Goal: Use online tool/utility: Utilize a website feature to perform a specific function

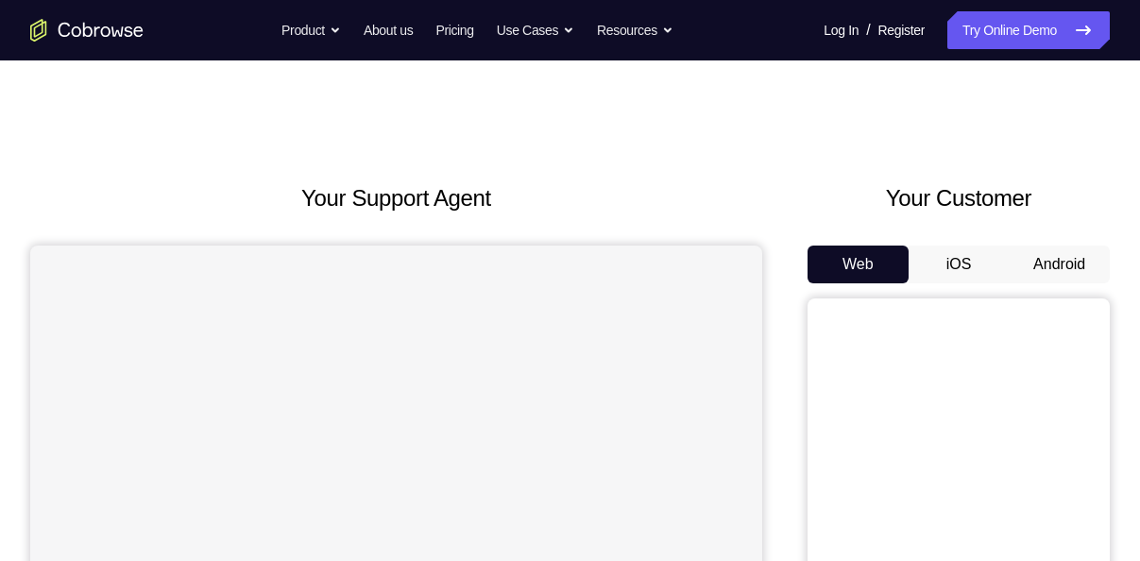
click at [1077, 276] on button "Android" at bounding box center [1059, 265] width 101 height 38
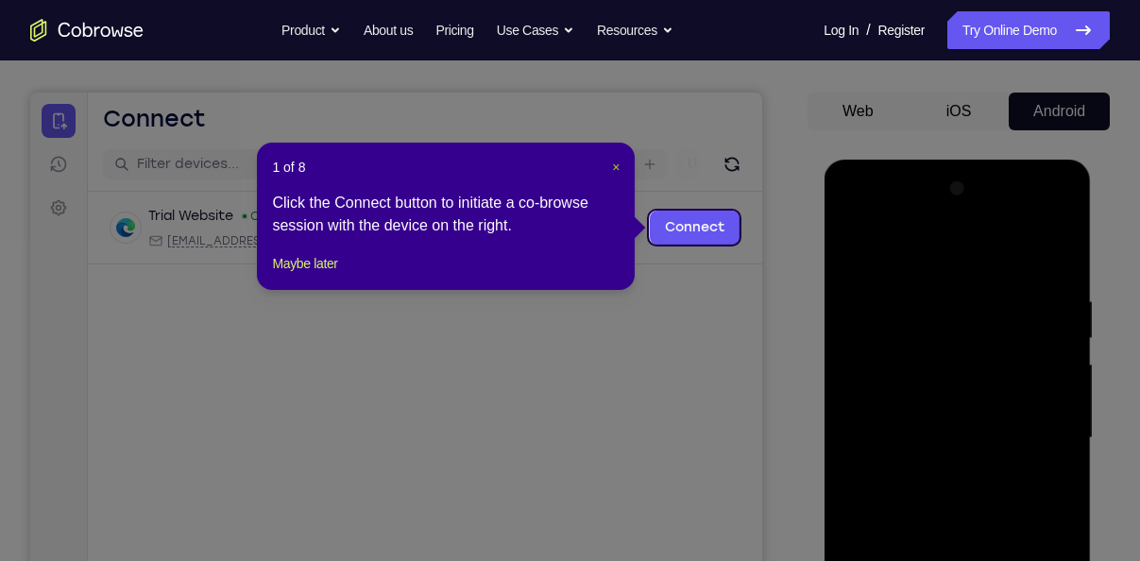
click at [616, 172] on span "×" at bounding box center [616, 167] width 8 height 15
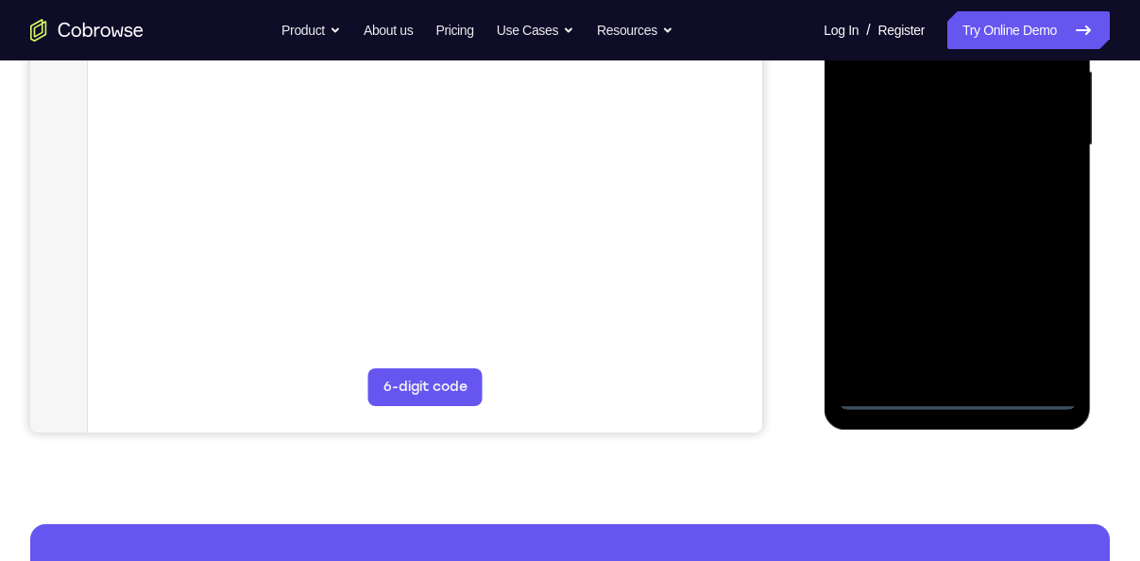
scroll to position [455, 0]
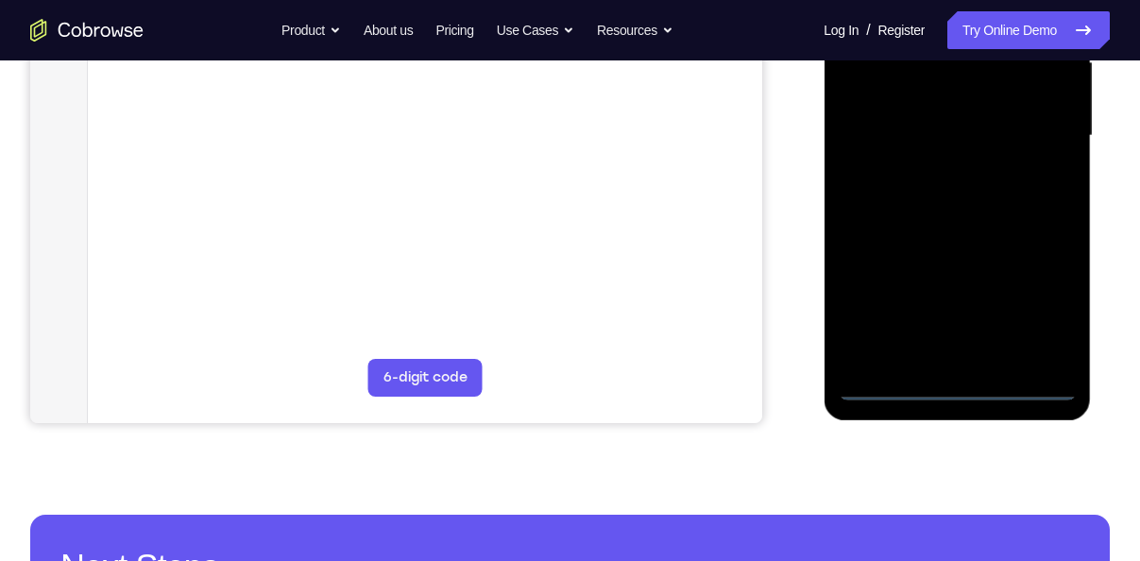
click at [963, 385] on div at bounding box center [957, 136] width 238 height 529
click at [1049, 306] on div at bounding box center [957, 136] width 238 height 529
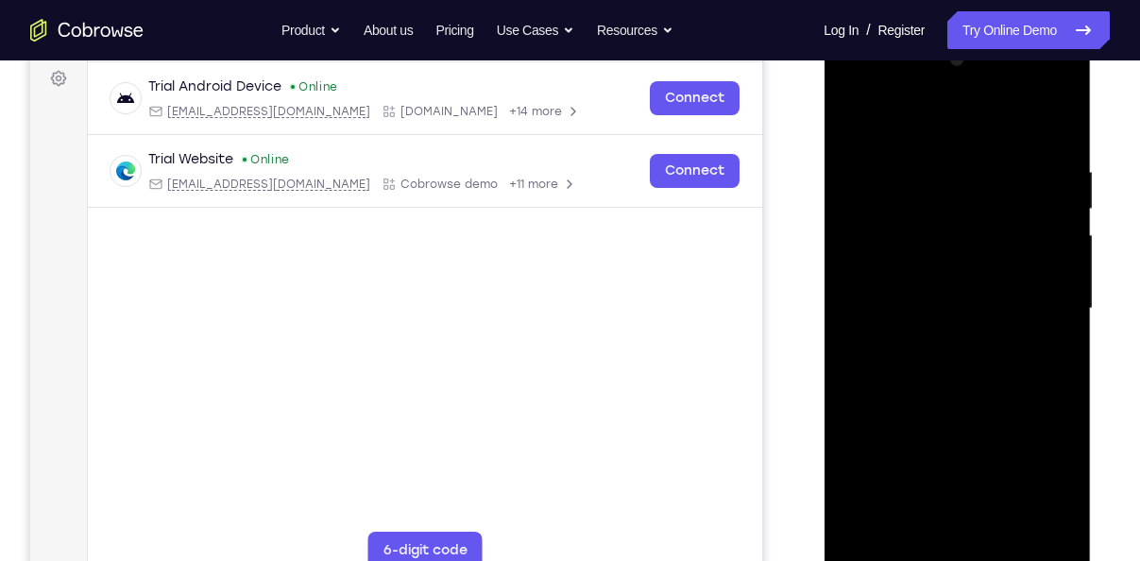
scroll to position [280, 0]
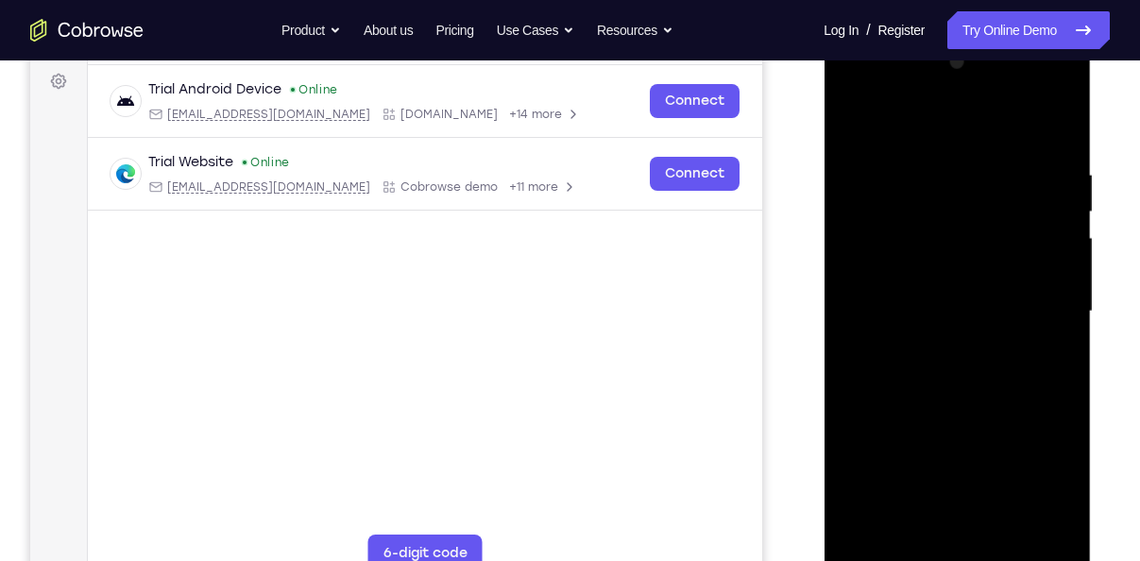
click at [929, 129] on div at bounding box center [957, 311] width 238 height 529
click at [1034, 285] on div at bounding box center [957, 311] width 238 height 529
click at [935, 349] on div at bounding box center [957, 311] width 238 height 529
click at [947, 291] on div at bounding box center [957, 311] width 238 height 529
click at [937, 278] on div at bounding box center [957, 311] width 238 height 529
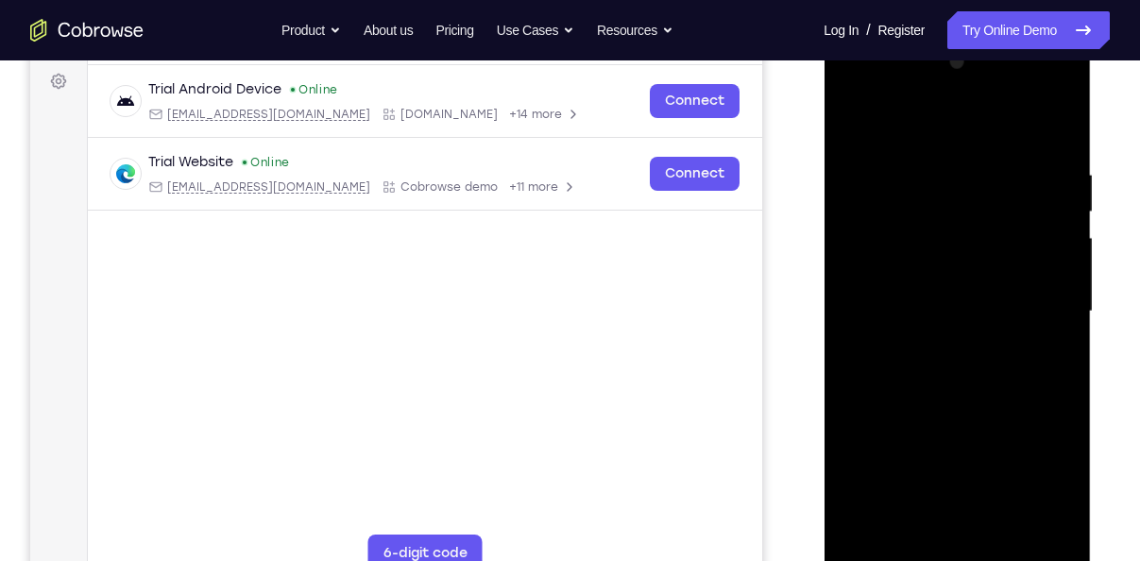
click at [938, 300] on div at bounding box center [957, 311] width 238 height 529
click at [932, 367] on div at bounding box center [957, 311] width 238 height 529
click at [950, 367] on div at bounding box center [957, 311] width 238 height 529
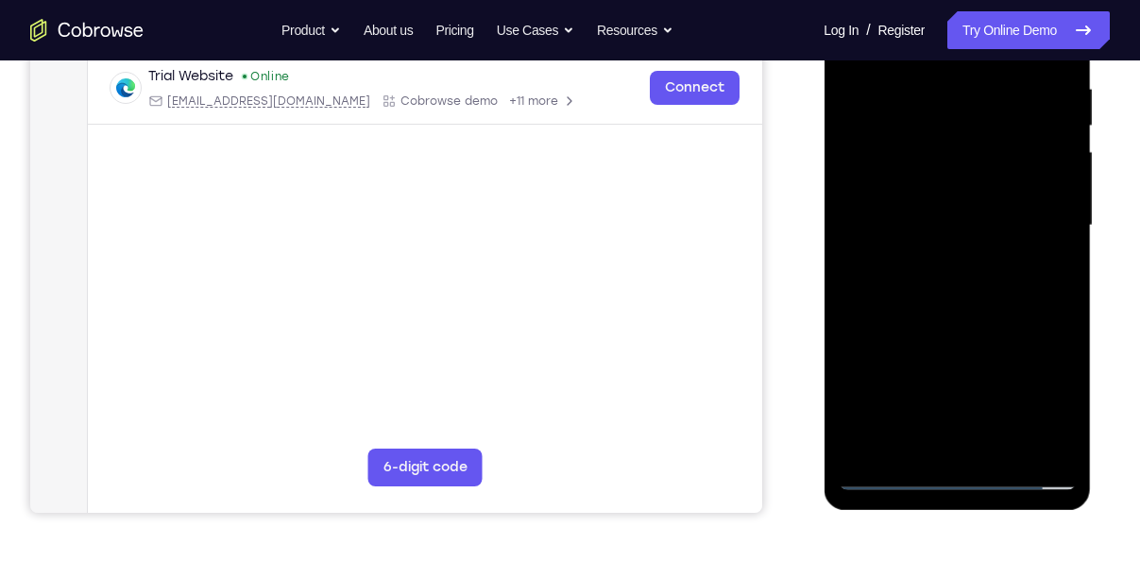
scroll to position [367, 0]
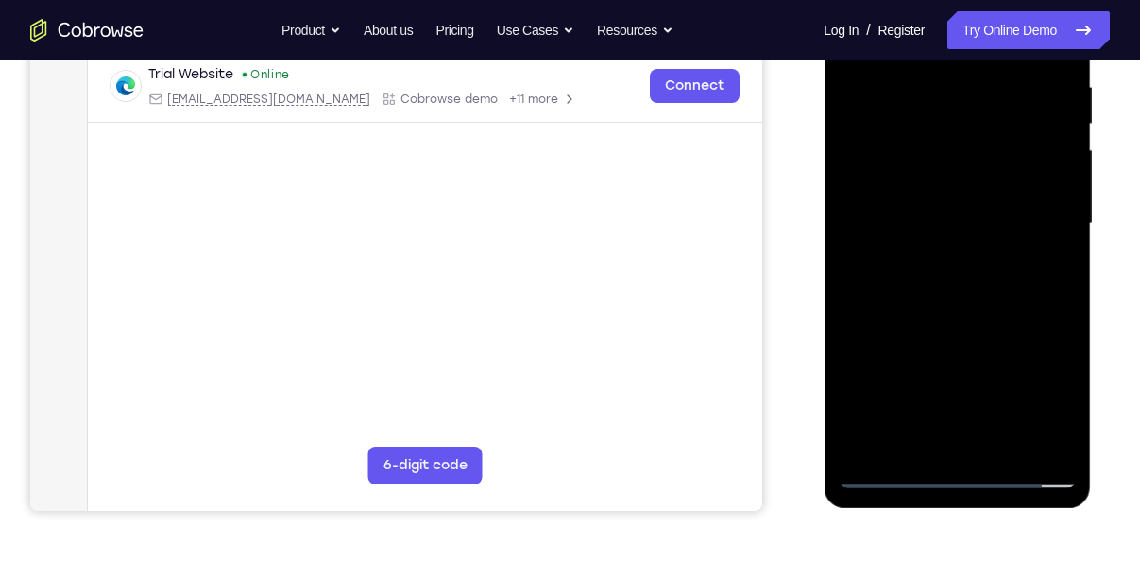
click at [925, 318] on div at bounding box center [957, 223] width 238 height 529
click at [1051, 446] on div at bounding box center [957, 223] width 238 height 529
click at [1003, 452] on div at bounding box center [957, 223] width 238 height 529
click at [965, 321] on div at bounding box center [957, 223] width 238 height 529
click at [920, 213] on div at bounding box center [957, 223] width 238 height 529
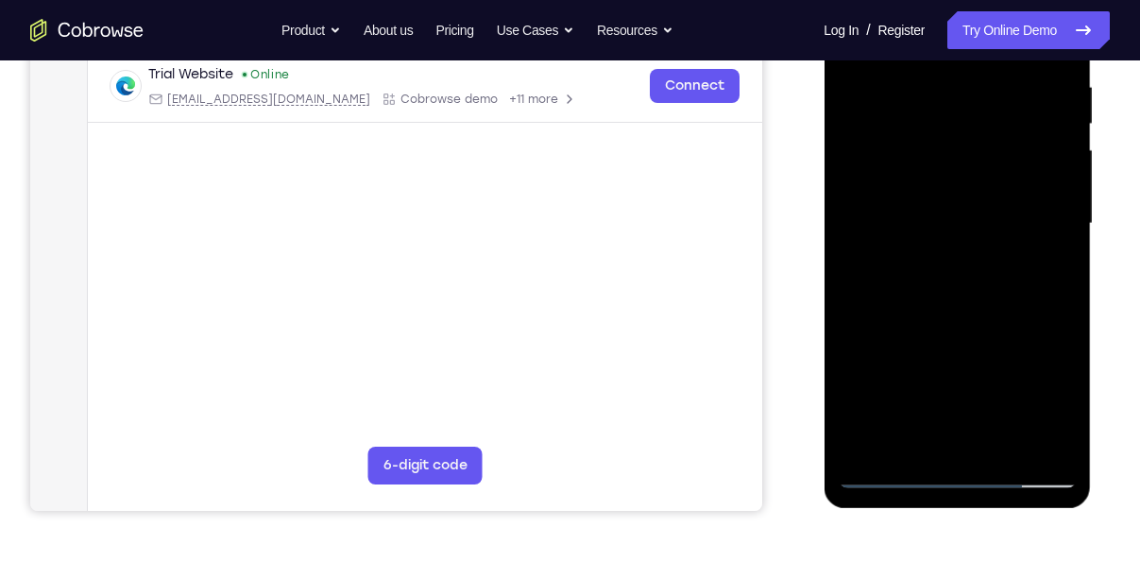
click at [899, 428] on div at bounding box center [957, 223] width 238 height 529
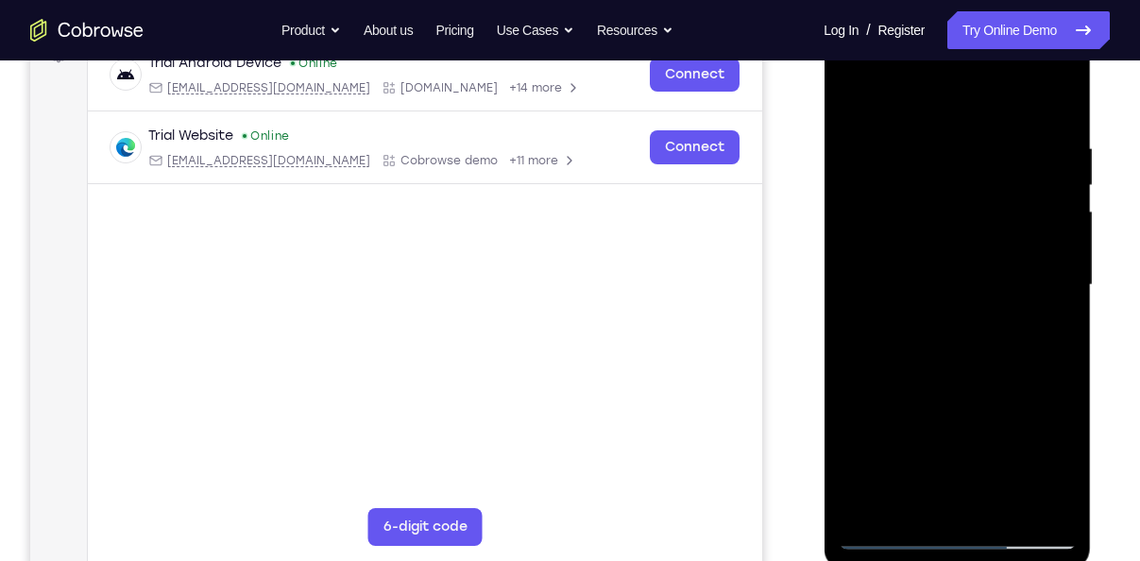
scroll to position [299, 0]
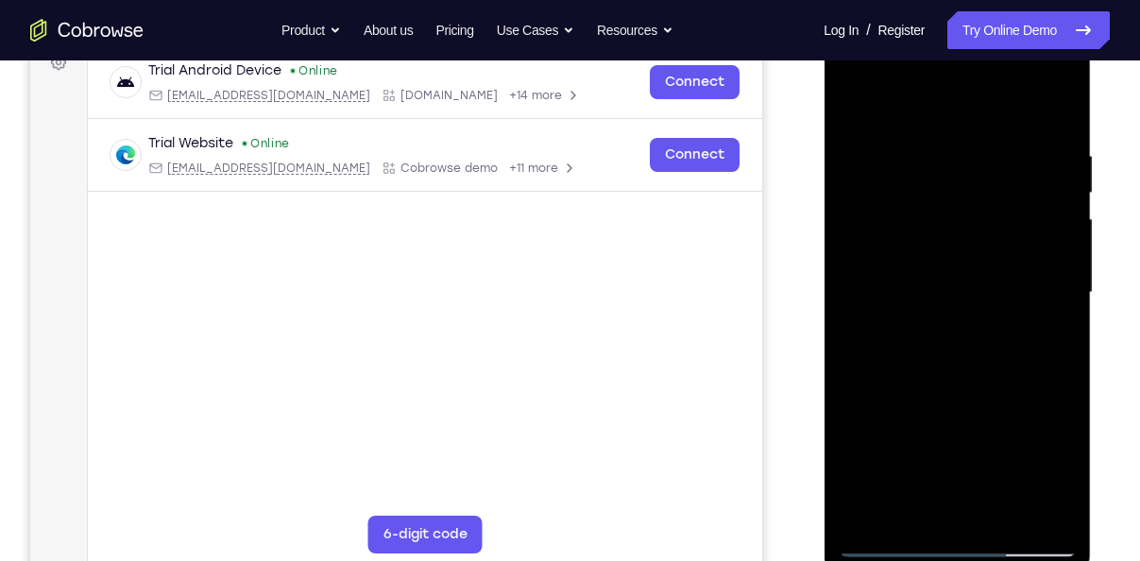
click at [860, 96] on div at bounding box center [957, 292] width 238 height 529
click at [927, 327] on div at bounding box center [957, 292] width 238 height 529
click at [859, 380] on div at bounding box center [957, 292] width 238 height 529
click at [906, 503] on div at bounding box center [957, 292] width 238 height 529
click at [1006, 404] on div at bounding box center [957, 292] width 238 height 529
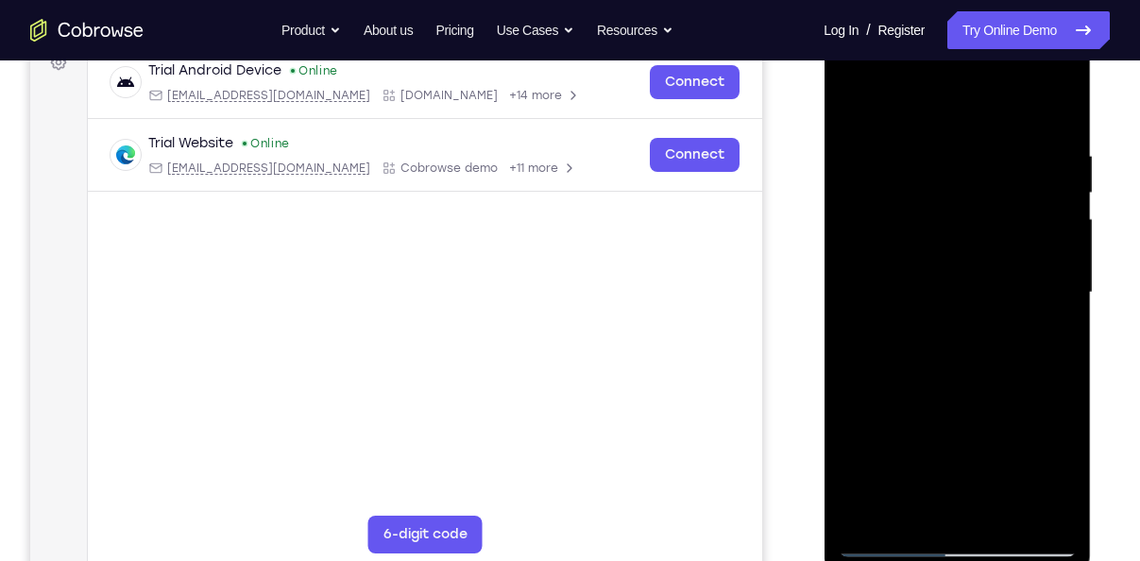
click at [1006, 404] on div at bounding box center [957, 292] width 238 height 529
click at [1044, 327] on div at bounding box center [957, 292] width 238 height 529
click at [849, 95] on div at bounding box center [957, 292] width 238 height 529
click at [929, 371] on div at bounding box center [957, 292] width 238 height 529
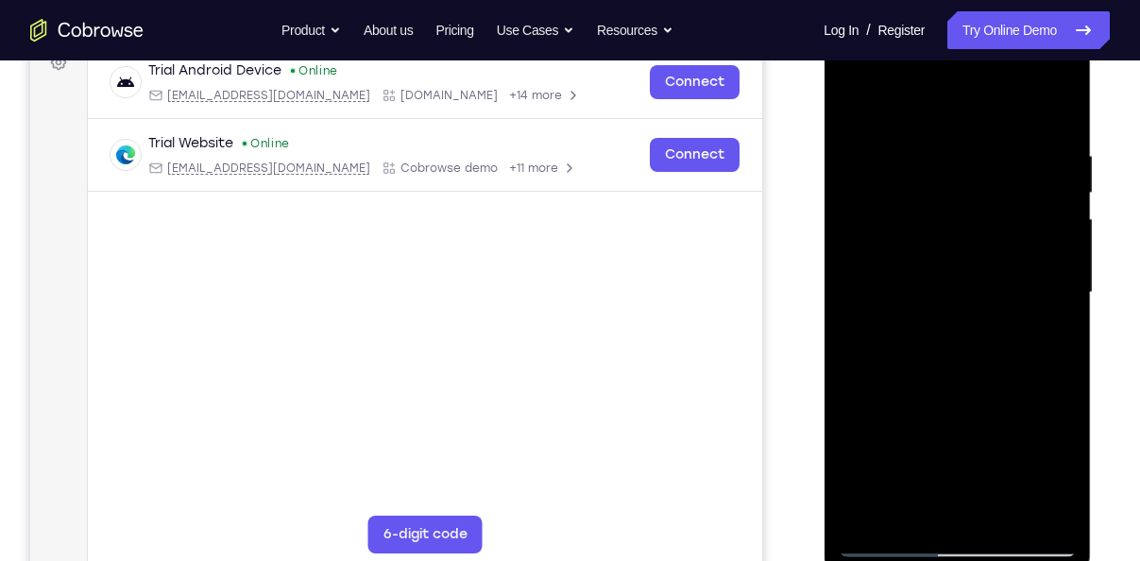
click at [903, 508] on div at bounding box center [957, 292] width 238 height 529
click at [849, 104] on div at bounding box center [957, 292] width 238 height 529
click at [921, 395] on div at bounding box center [957, 292] width 238 height 529
click at [845, 110] on div at bounding box center [957, 292] width 238 height 529
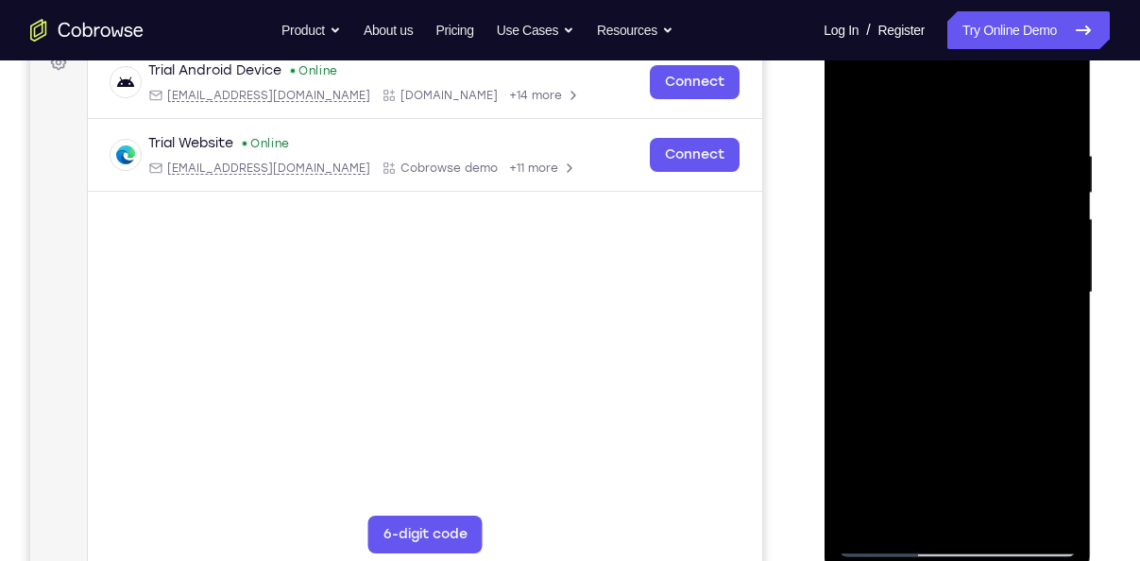
click at [848, 108] on div at bounding box center [957, 292] width 238 height 529
click at [937, 157] on div at bounding box center [957, 292] width 238 height 529
click at [1036, 508] on div at bounding box center [957, 292] width 238 height 529
click at [1046, 401] on div at bounding box center [957, 292] width 238 height 529
click at [1030, 504] on div at bounding box center [957, 292] width 238 height 529
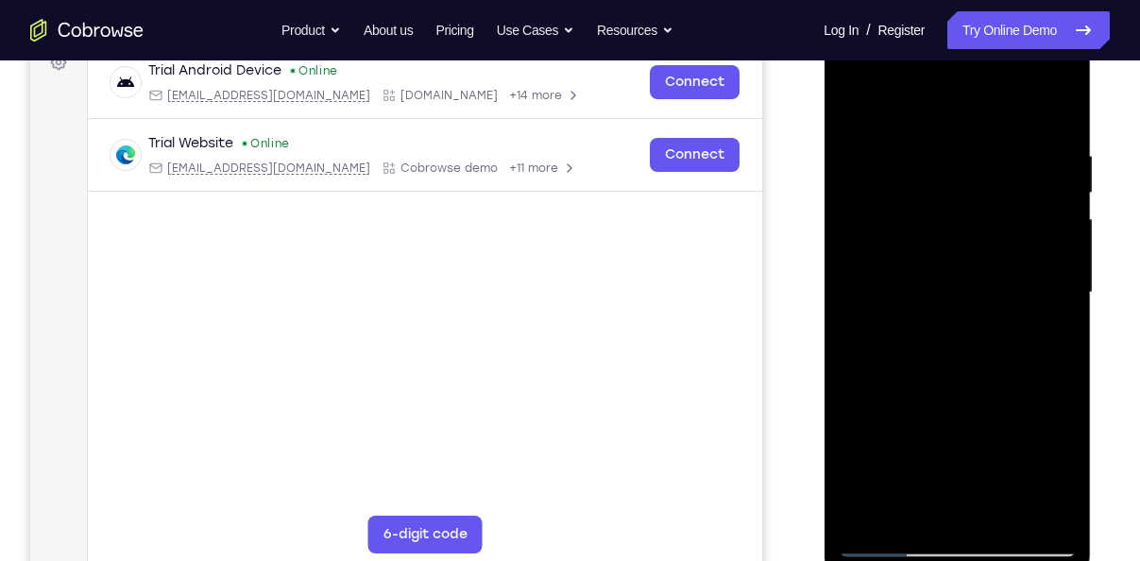
click at [943, 288] on div at bounding box center [957, 292] width 238 height 529
click at [944, 267] on div at bounding box center [957, 292] width 238 height 529
drag, startPoint x: 943, startPoint y: 390, endPoint x: 954, endPoint y: 215, distance: 175.1
click at [954, 215] on div at bounding box center [957, 292] width 238 height 529
click at [860, 169] on div at bounding box center [957, 292] width 238 height 529
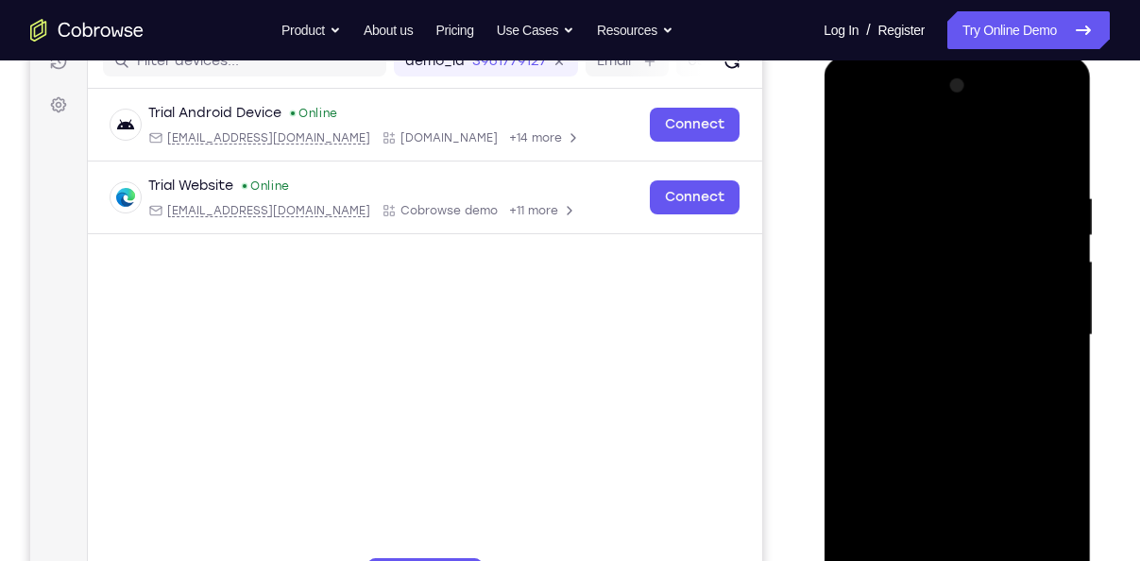
scroll to position [243, 0]
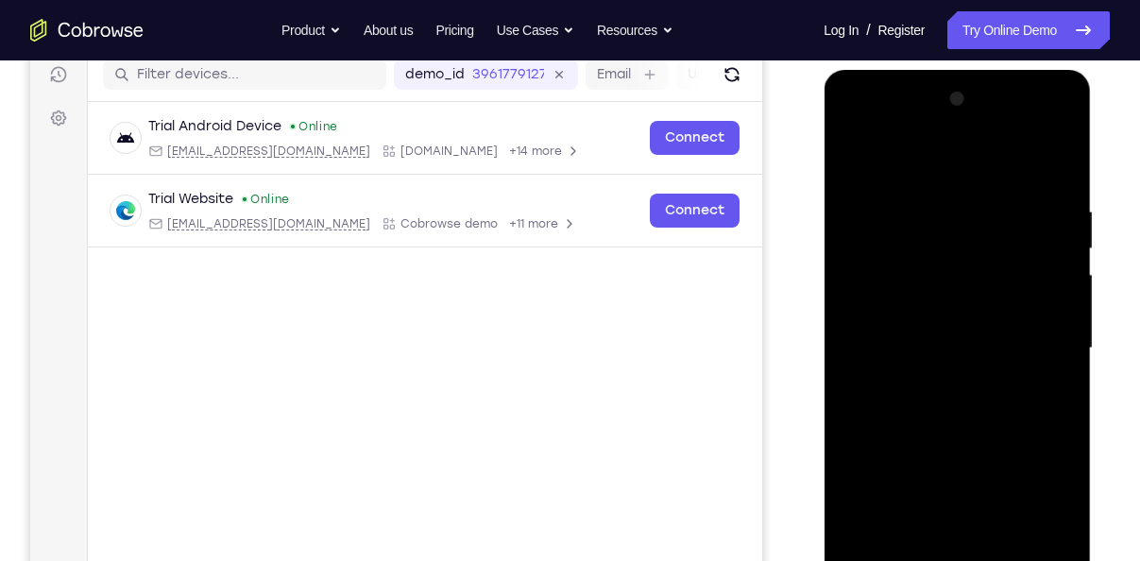
click at [1012, 265] on div at bounding box center [957, 348] width 238 height 529
click at [1060, 103] on div at bounding box center [957, 348] width 238 height 529
click at [918, 226] on div at bounding box center [957, 348] width 238 height 529
click at [859, 209] on div at bounding box center [957, 348] width 238 height 529
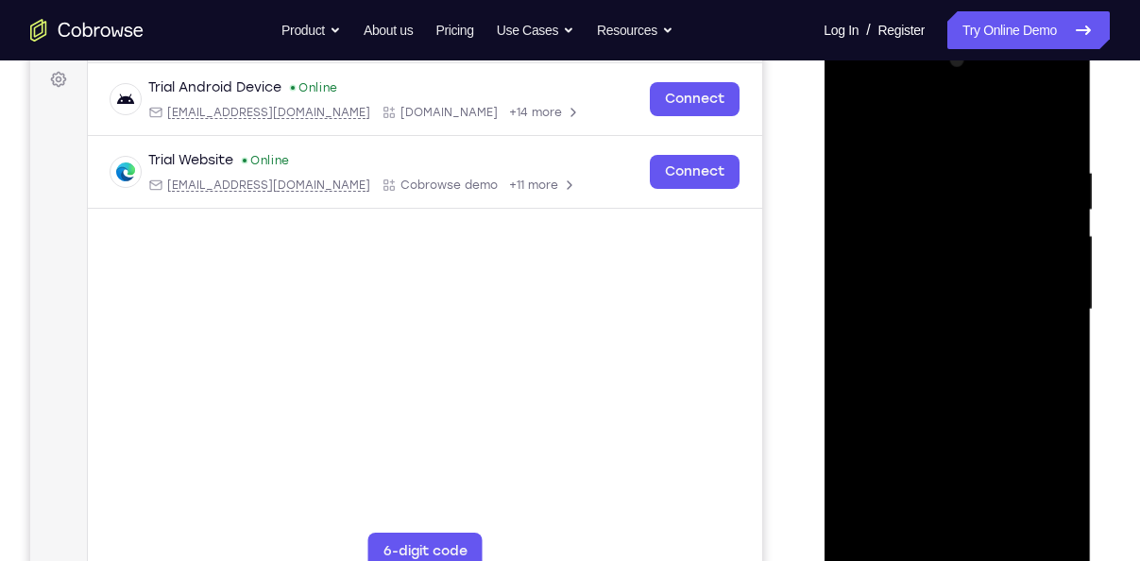
scroll to position [282, 0]
click at [1020, 383] on div at bounding box center [957, 308] width 238 height 529
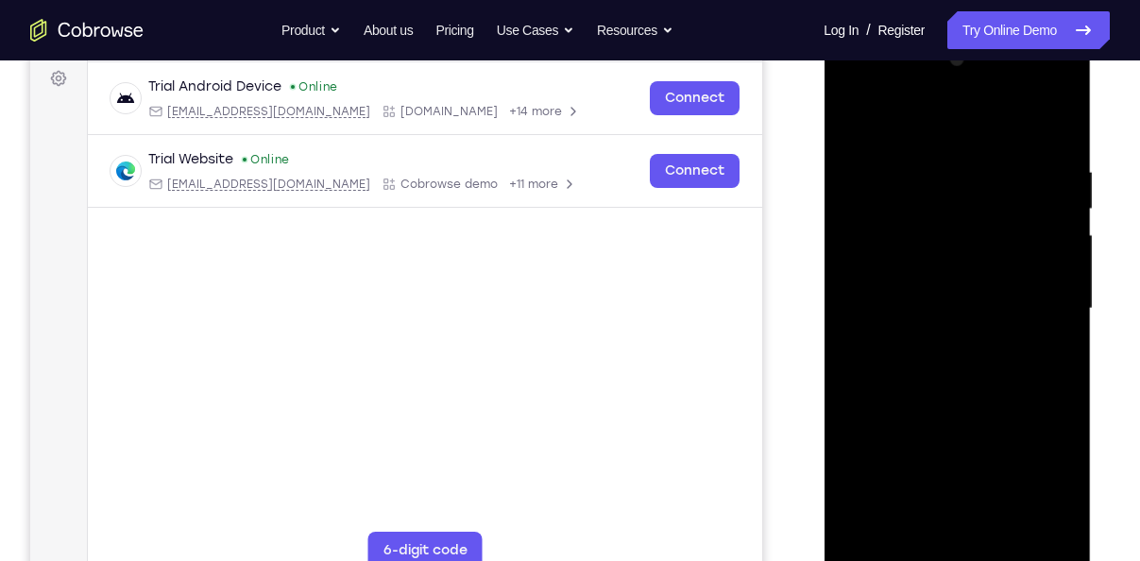
click at [1067, 303] on div at bounding box center [957, 308] width 238 height 529
click at [863, 530] on div at bounding box center [957, 308] width 238 height 529
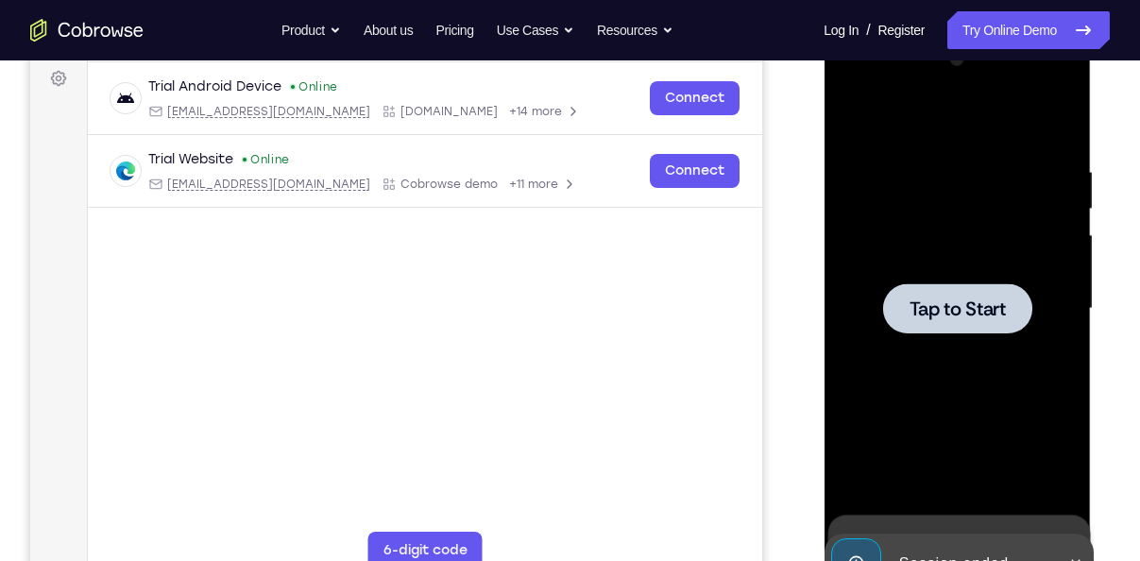
click at [952, 309] on span "Tap to Start" at bounding box center [957, 308] width 96 height 19
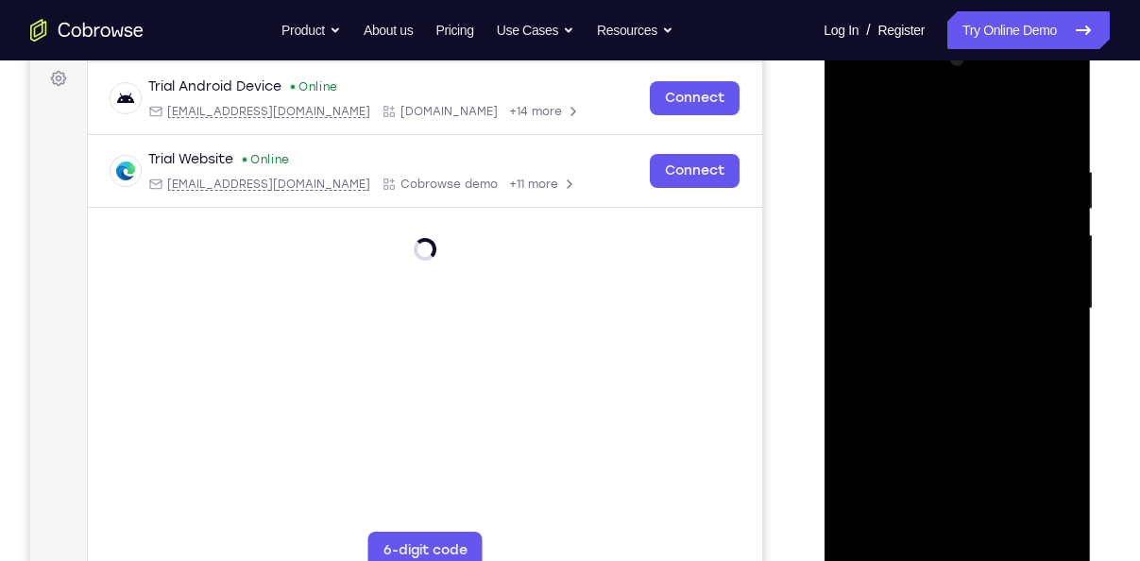
scroll to position [366, 0]
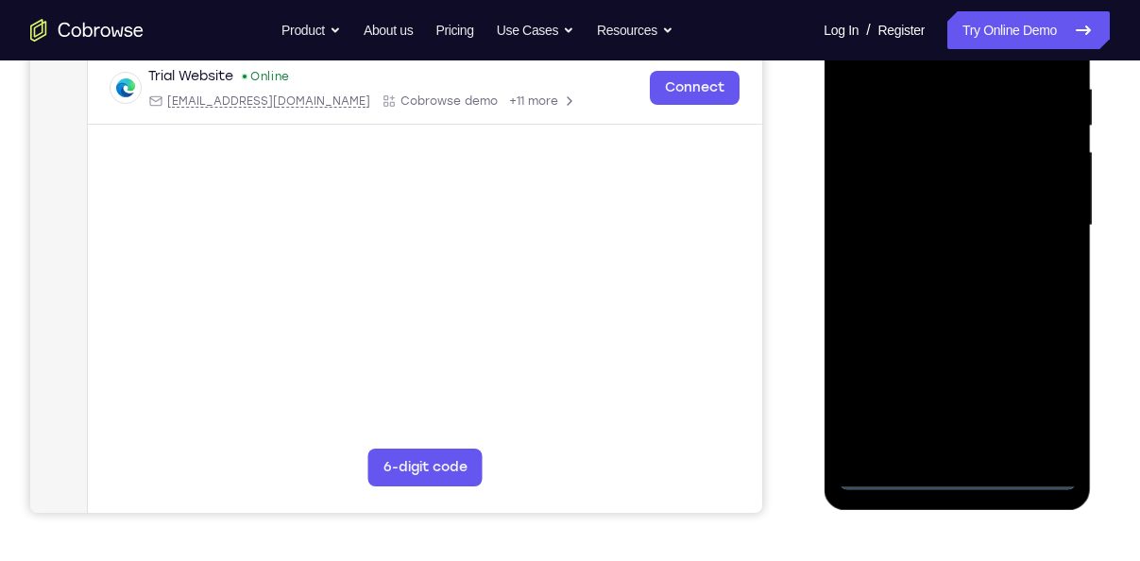
click at [949, 481] on div at bounding box center [957, 225] width 238 height 529
click at [1026, 406] on div at bounding box center [957, 225] width 238 height 529
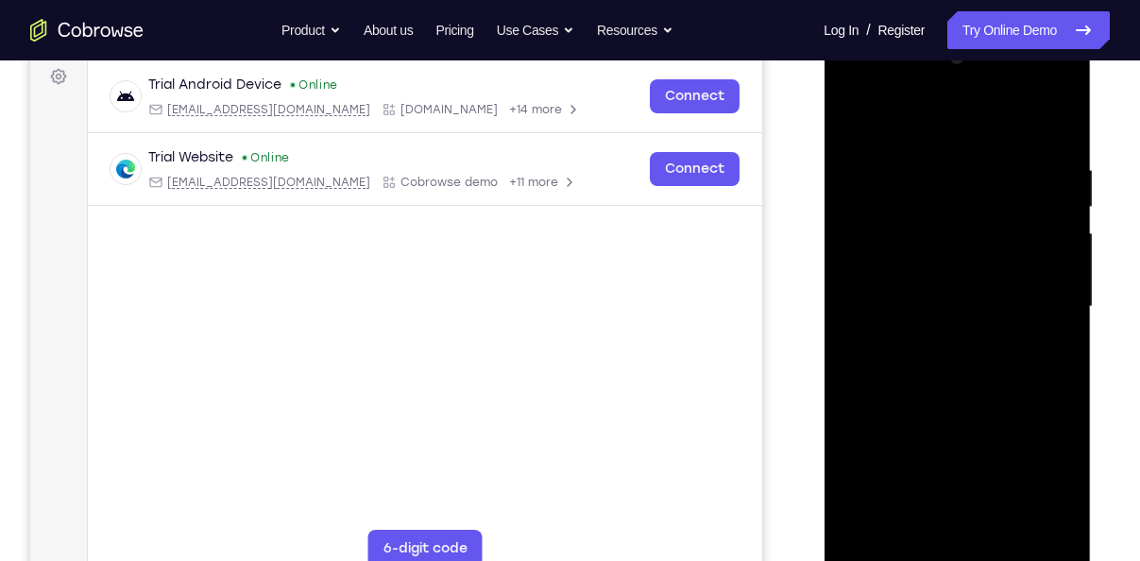
scroll to position [239, 0]
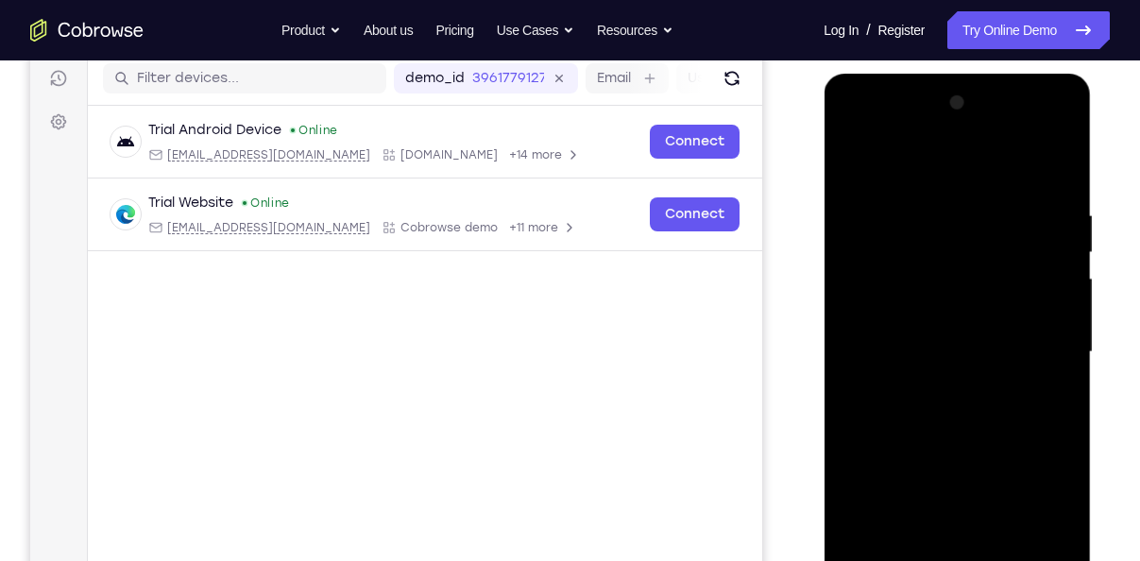
click at [925, 178] on div at bounding box center [957, 352] width 238 height 529
click at [1042, 333] on div at bounding box center [957, 352] width 238 height 529
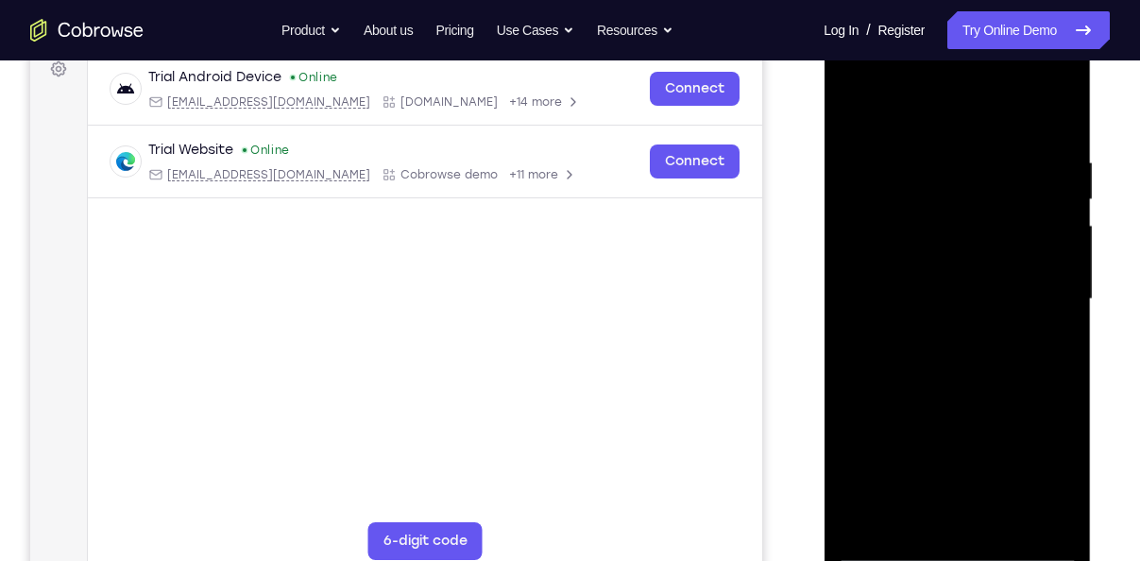
scroll to position [294, 0]
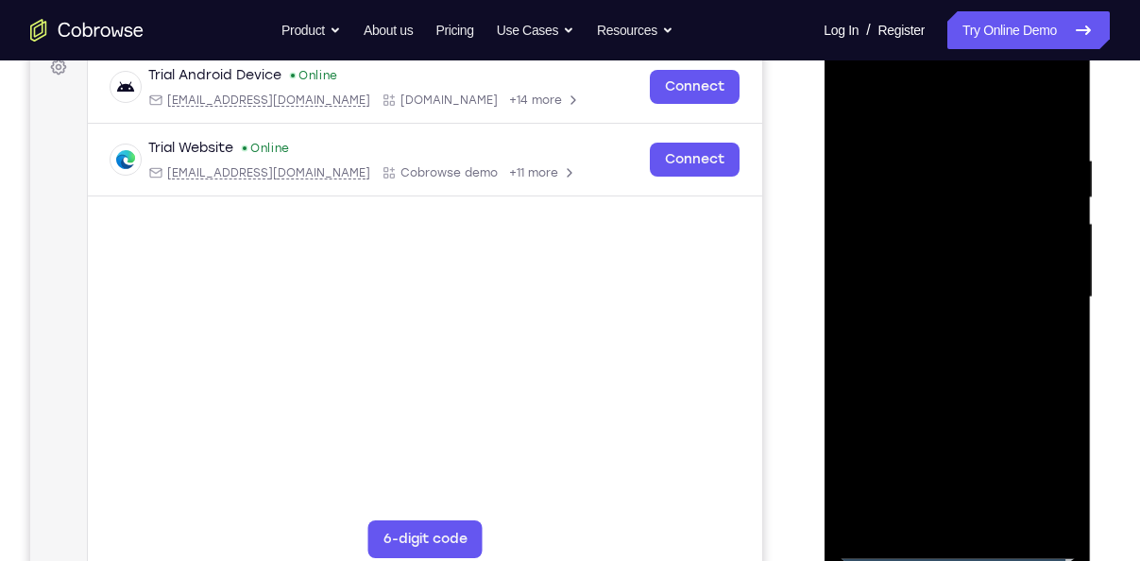
click at [940, 328] on div at bounding box center [957, 297] width 238 height 529
click at [930, 281] on div at bounding box center [957, 297] width 238 height 529
click at [921, 260] on div at bounding box center [957, 297] width 238 height 529
click at [913, 309] on div at bounding box center [957, 297] width 238 height 529
click at [1054, 135] on div at bounding box center [957, 297] width 238 height 529
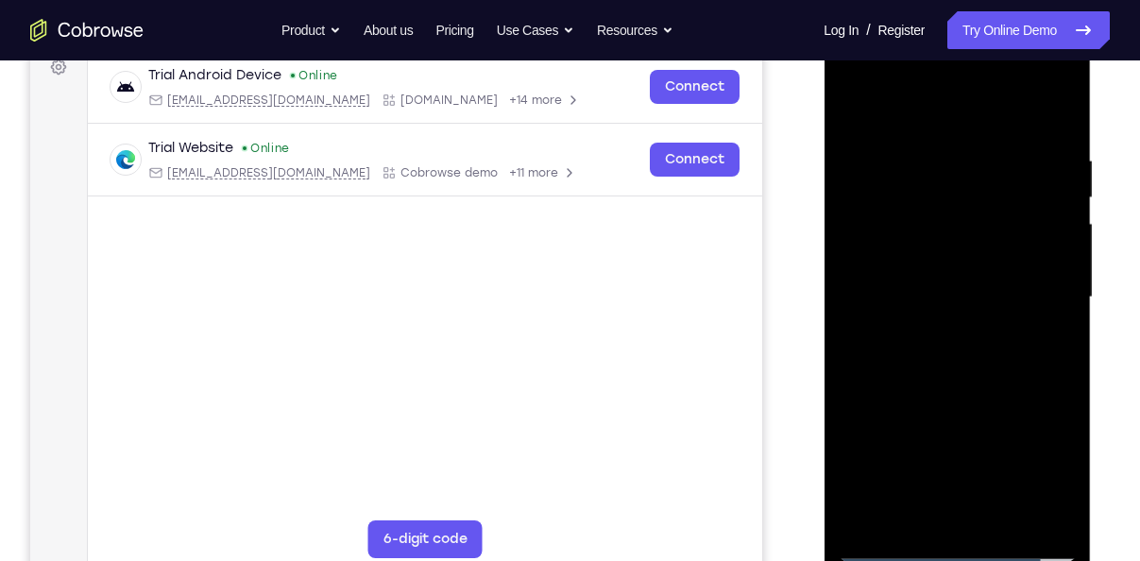
drag, startPoint x: 959, startPoint y: 361, endPoint x: 965, endPoint y: 378, distance: 17.9
click at [965, 378] on div at bounding box center [957, 297] width 238 height 529
click at [935, 168] on div at bounding box center [957, 297] width 238 height 529
click at [1036, 517] on div at bounding box center [957, 297] width 238 height 529
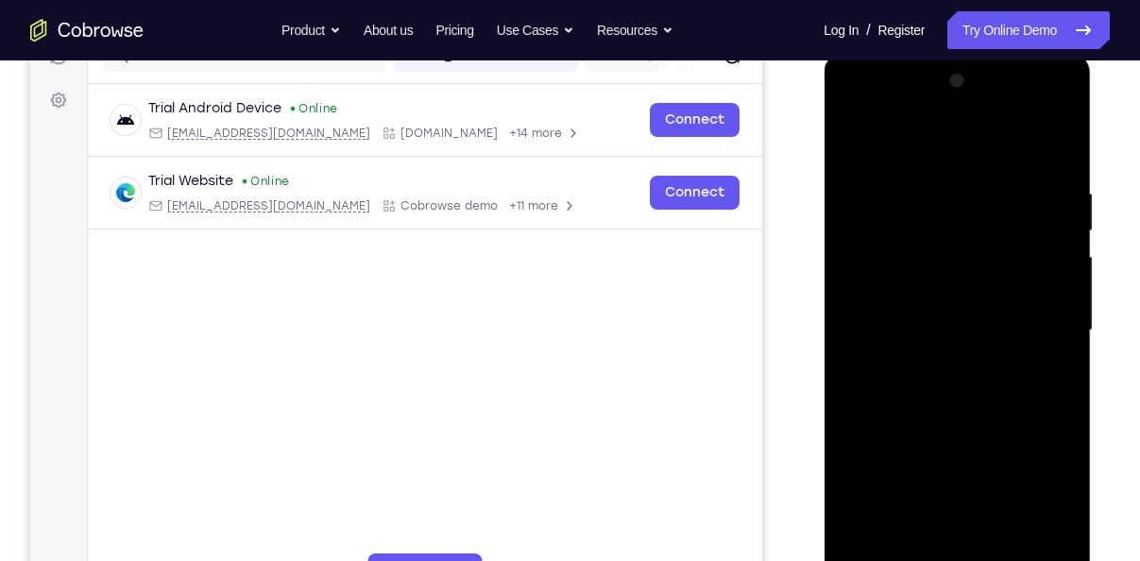
scroll to position [259, 0]
click at [1044, 384] on div at bounding box center [957, 332] width 238 height 529
click at [1031, 552] on div at bounding box center [957, 332] width 238 height 529
click at [1061, 384] on div at bounding box center [957, 332] width 238 height 529
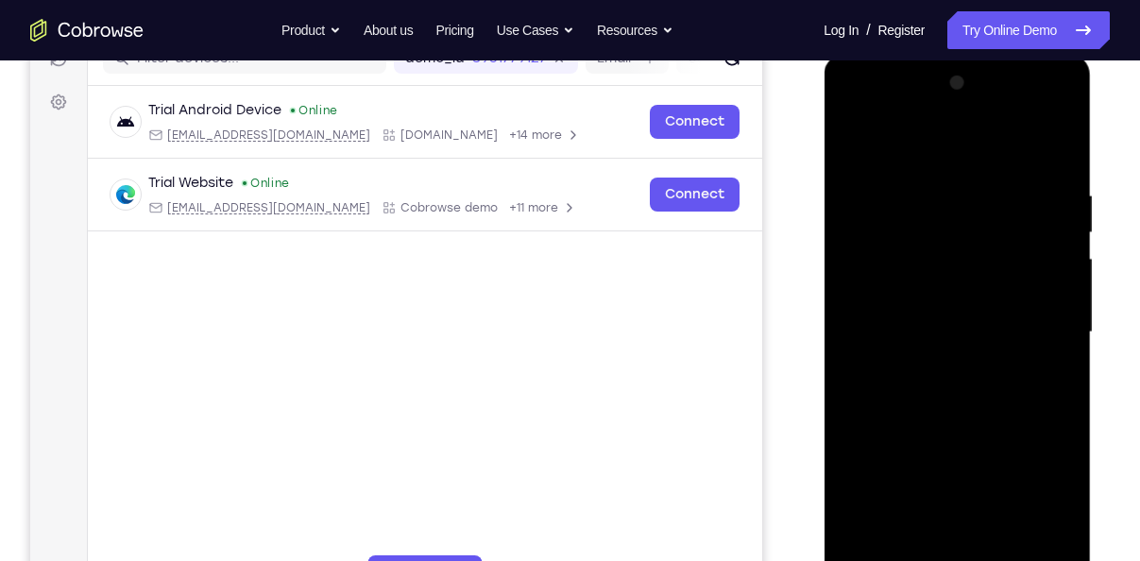
click at [1032, 551] on div at bounding box center [957, 332] width 238 height 529
click at [1054, 433] on div at bounding box center [957, 332] width 238 height 529
click at [1050, 551] on div at bounding box center [957, 332] width 238 height 529
click at [1052, 457] on div at bounding box center [957, 332] width 238 height 529
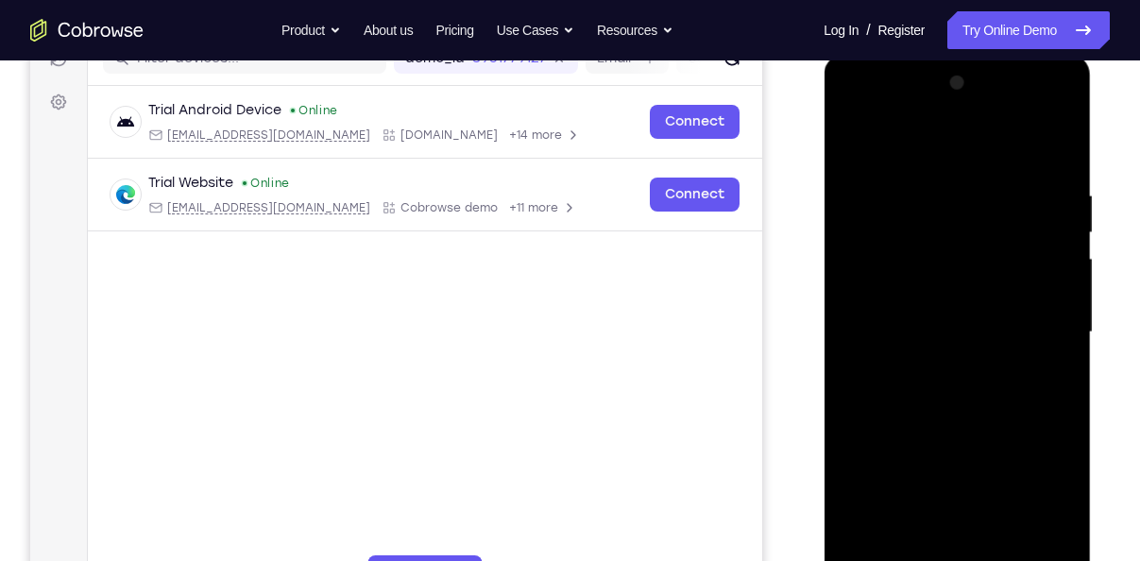
click at [1028, 548] on div at bounding box center [957, 332] width 238 height 529
click at [1057, 436] on div at bounding box center [957, 332] width 238 height 529
click at [1037, 472] on div at bounding box center [957, 332] width 238 height 529
drag, startPoint x: 1037, startPoint y: 472, endPoint x: 886, endPoint y: 457, distance: 151.9
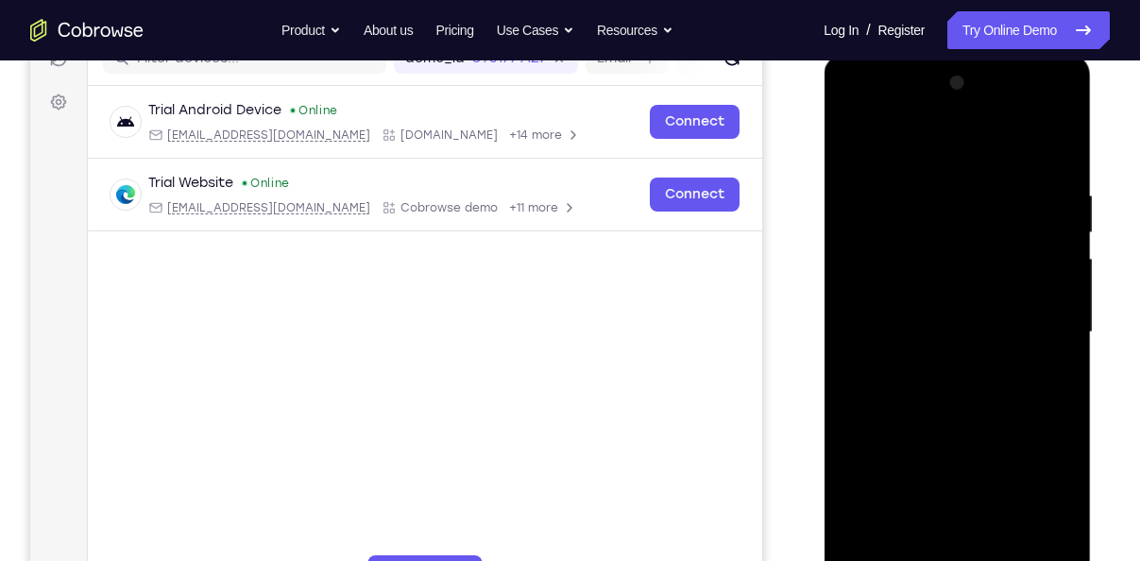
click at [886, 457] on div at bounding box center [957, 332] width 238 height 529
click at [1057, 467] on div at bounding box center [957, 332] width 238 height 529
click at [1052, 331] on div at bounding box center [957, 332] width 238 height 529
click at [1029, 543] on div at bounding box center [957, 332] width 238 height 529
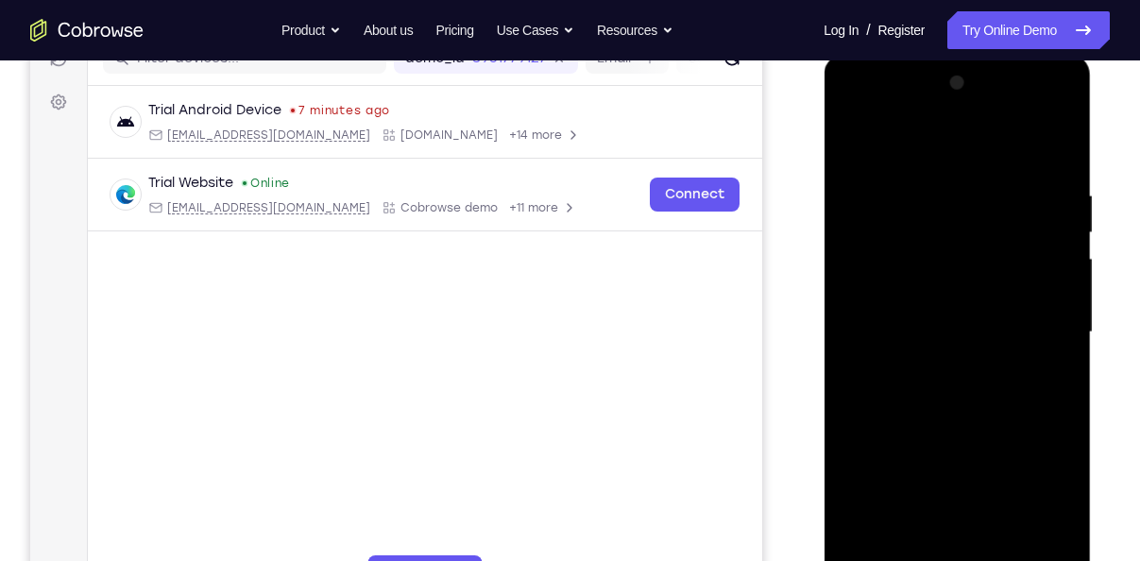
click at [1048, 416] on div at bounding box center [957, 332] width 238 height 529
click at [1027, 552] on div at bounding box center [957, 332] width 238 height 529
click at [1055, 431] on div at bounding box center [957, 332] width 238 height 529
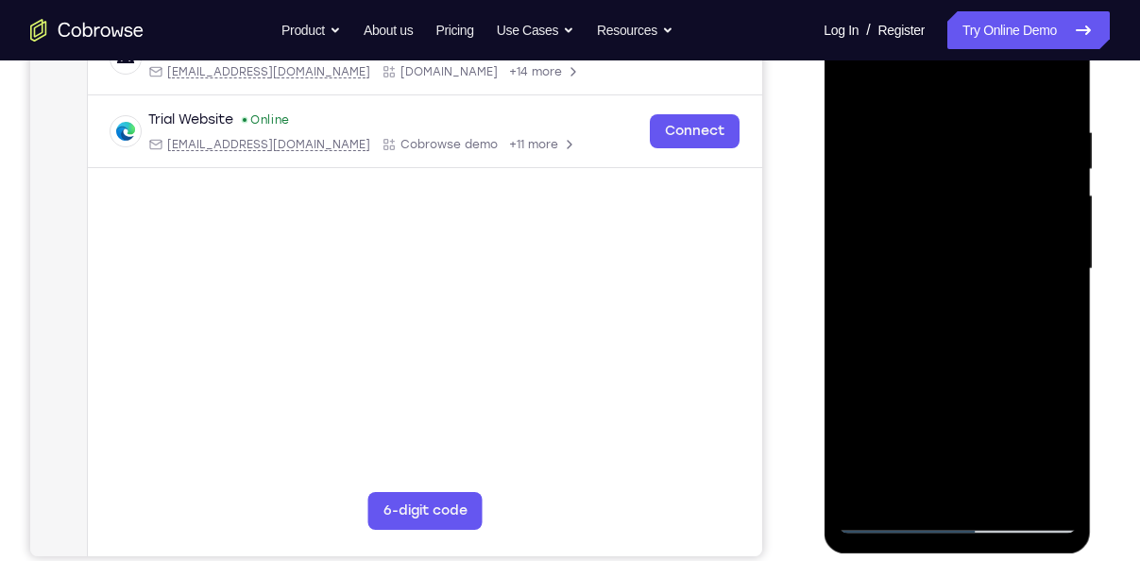
scroll to position [323, 0]
click at [890, 524] on div at bounding box center [957, 268] width 238 height 529
drag, startPoint x: 961, startPoint y: 179, endPoint x: 957, endPoint y: 374, distance: 194.6
click at [957, 374] on div at bounding box center [957, 268] width 238 height 529
click at [931, 127] on div at bounding box center [957, 268] width 238 height 529
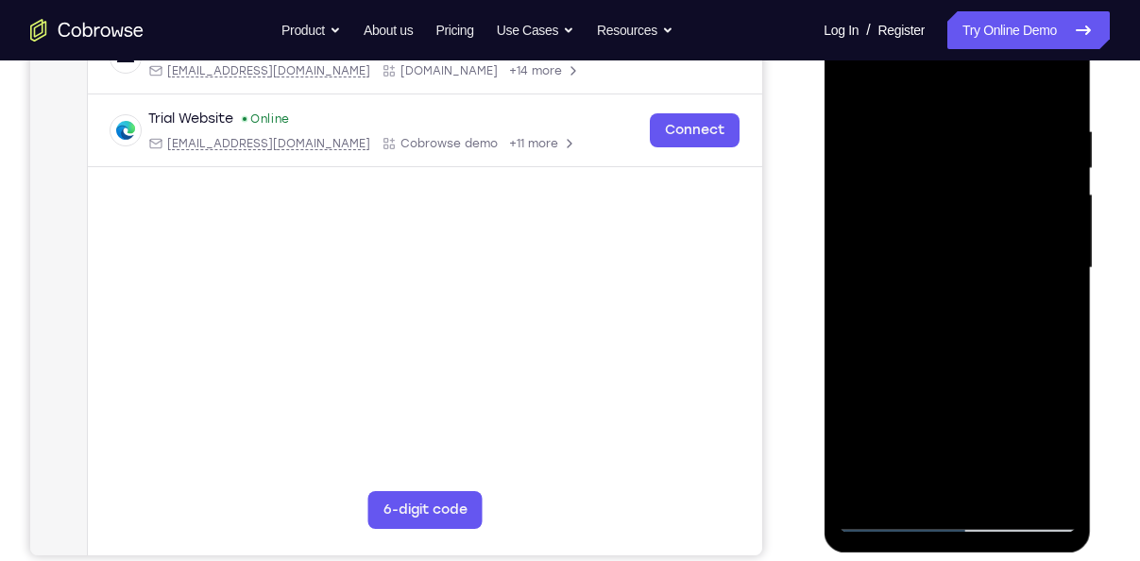
click at [1027, 487] on div at bounding box center [957, 268] width 238 height 529
click at [1051, 428] on div at bounding box center [957, 268] width 238 height 529
click at [1033, 486] on div at bounding box center [957, 268] width 238 height 529
click at [1048, 426] on div at bounding box center [957, 268] width 238 height 529
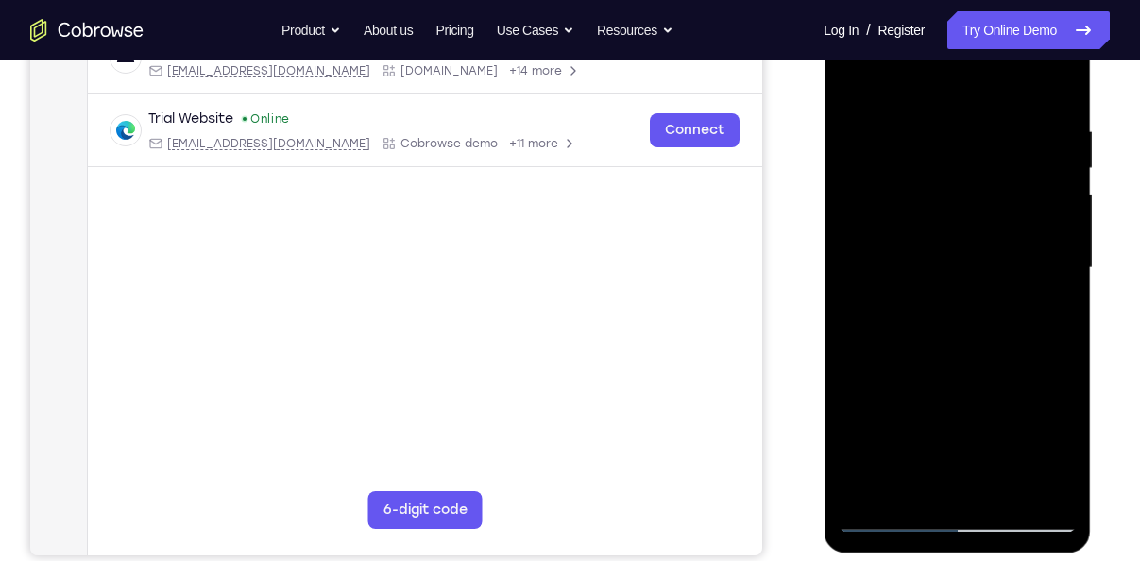
click at [1048, 426] on div at bounding box center [957, 268] width 238 height 529
drag, startPoint x: 1048, startPoint y: 426, endPoint x: 900, endPoint y: 391, distance: 151.5
click at [900, 391] on div at bounding box center [957, 268] width 238 height 529
click at [1033, 492] on div at bounding box center [957, 268] width 238 height 529
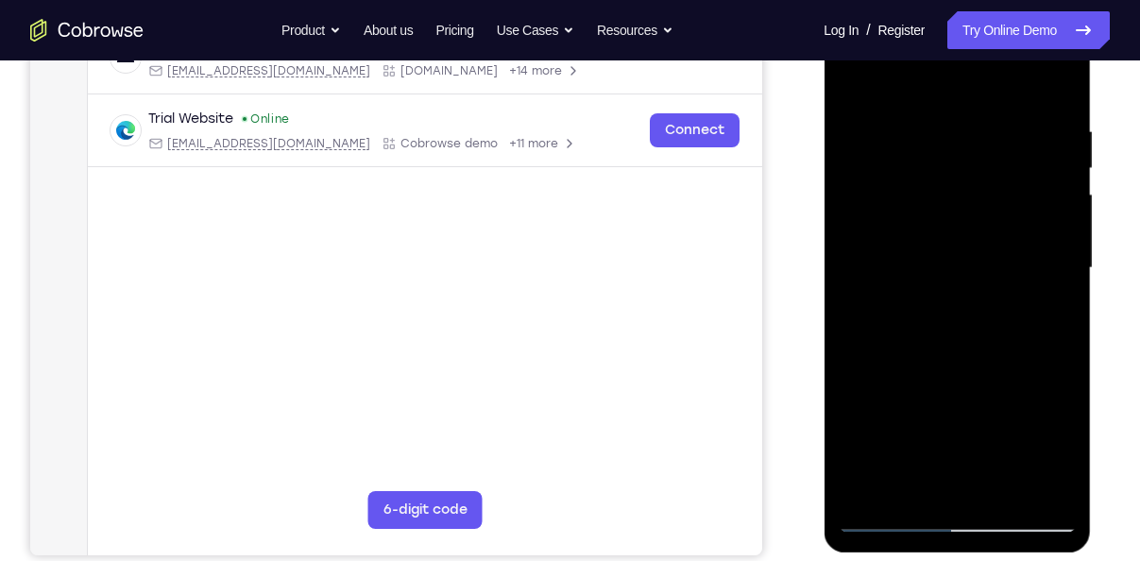
click at [1049, 427] on div at bounding box center [957, 268] width 238 height 529
click at [1023, 487] on div at bounding box center [957, 268] width 238 height 529
click at [1057, 416] on div at bounding box center [957, 268] width 238 height 529
click at [1029, 484] on div at bounding box center [957, 268] width 238 height 529
click at [1044, 408] on div at bounding box center [957, 268] width 238 height 529
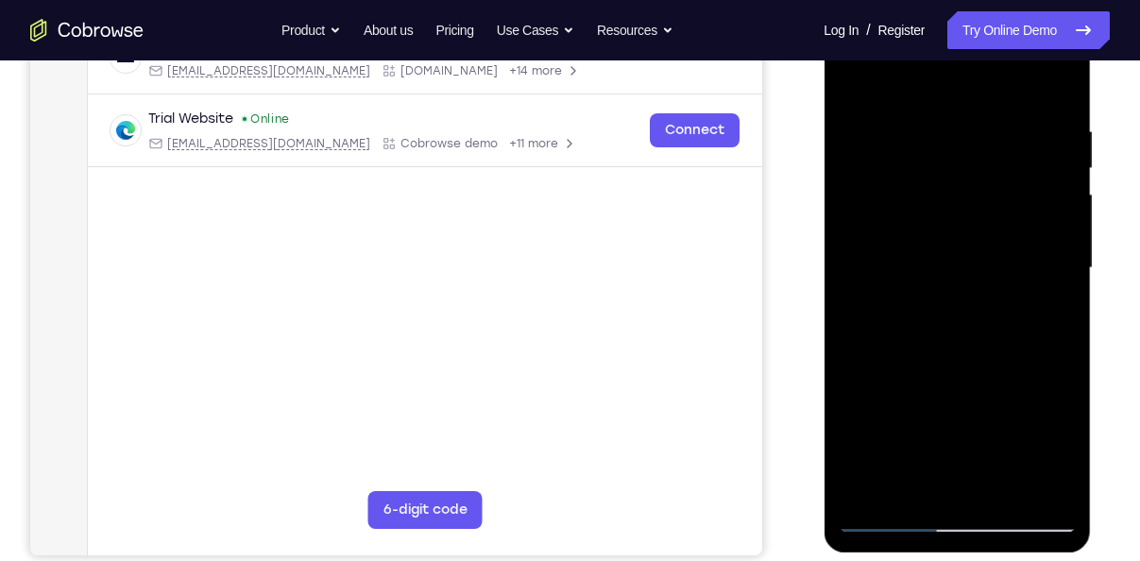
click at [1044, 408] on div at bounding box center [957, 268] width 238 height 529
click at [1031, 489] on div at bounding box center [957, 268] width 238 height 529
click at [1045, 418] on div at bounding box center [957, 268] width 238 height 529
click at [1029, 491] on div at bounding box center [957, 268] width 238 height 529
click at [1051, 380] on div at bounding box center [957, 268] width 238 height 529
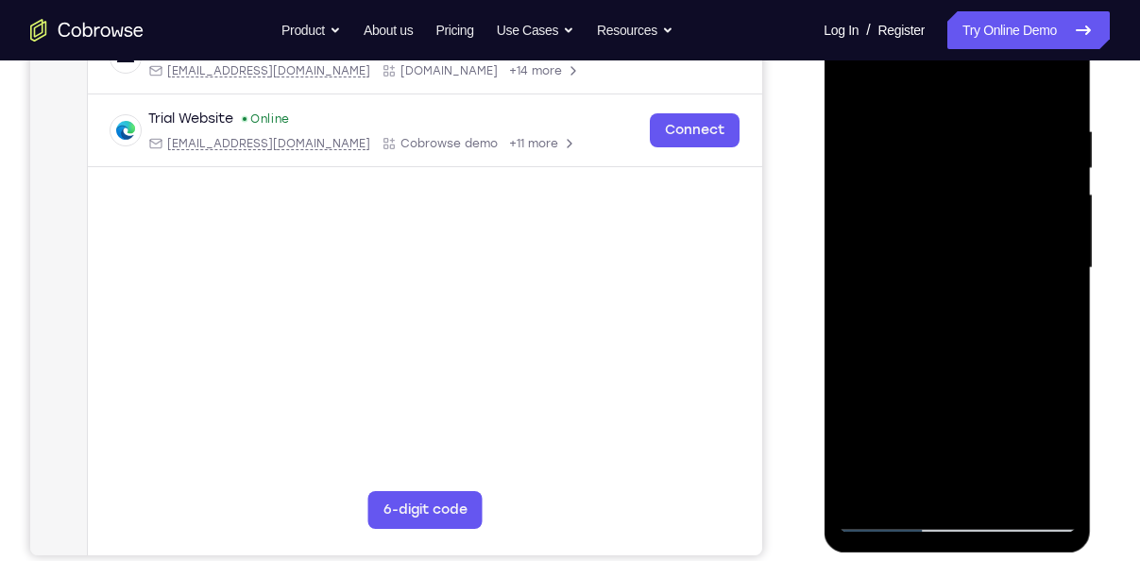
click at [1057, 91] on div at bounding box center [957, 268] width 238 height 529
click at [1008, 484] on div at bounding box center [957, 268] width 238 height 529
click at [956, 370] on div at bounding box center [957, 268] width 238 height 529
drag, startPoint x: 979, startPoint y: 297, endPoint x: 967, endPoint y: 390, distance: 94.2
click at [967, 390] on div at bounding box center [957, 268] width 238 height 529
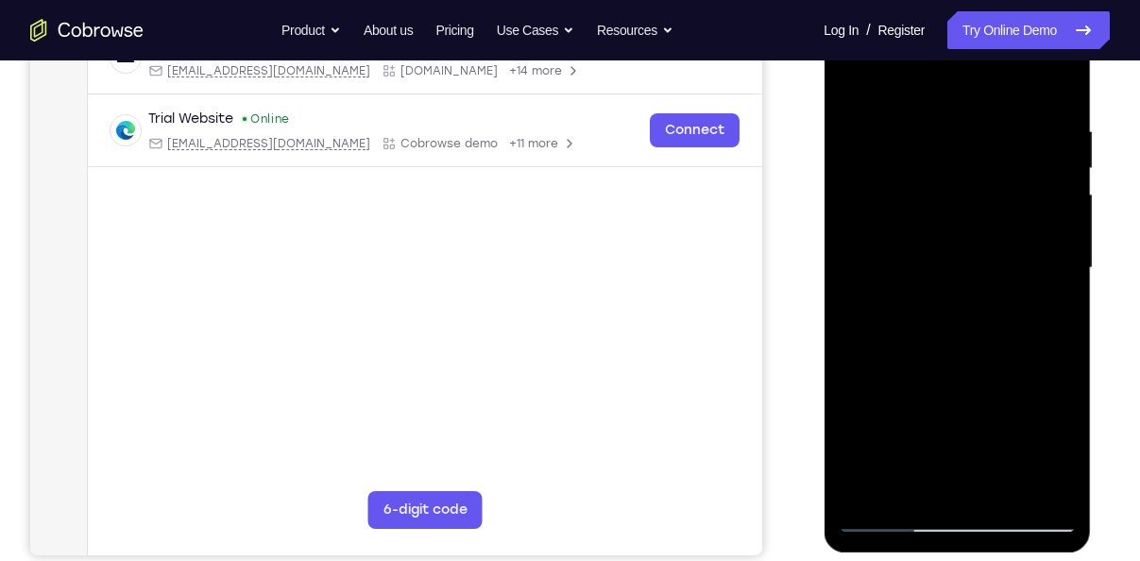
drag, startPoint x: 956, startPoint y: 229, endPoint x: 953, endPoint y: 344, distance: 115.3
click at [953, 344] on div at bounding box center [957, 268] width 238 height 529
drag, startPoint x: 923, startPoint y: 408, endPoint x: 953, endPoint y: 263, distance: 148.6
click at [953, 263] on div at bounding box center [957, 268] width 238 height 529
drag, startPoint x: 926, startPoint y: 435, endPoint x: 960, endPoint y: 295, distance: 143.9
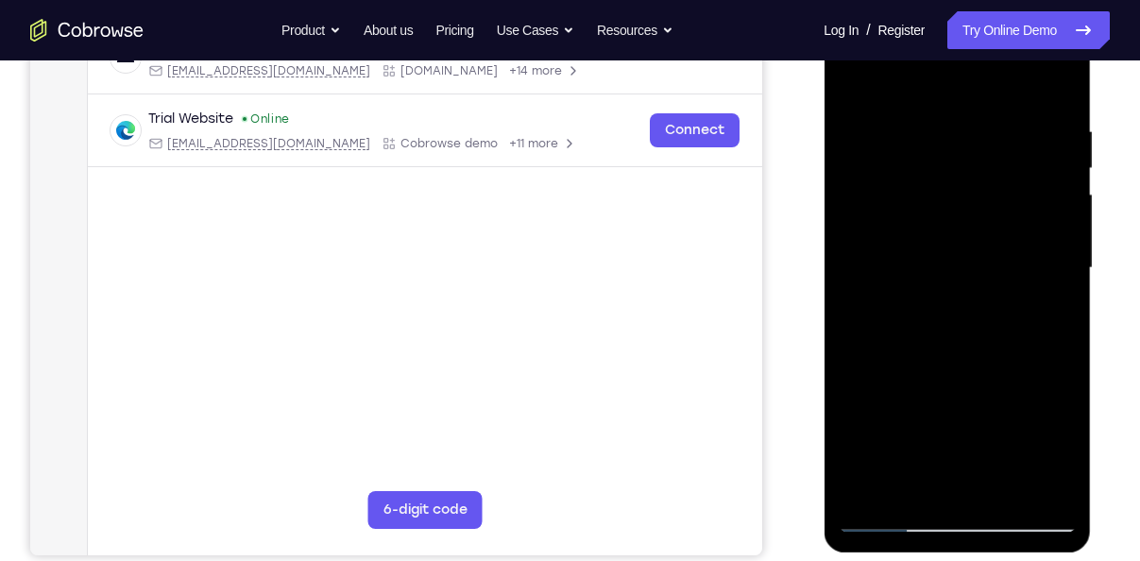
click at [960, 295] on div at bounding box center [957, 268] width 238 height 529
click at [909, 409] on div at bounding box center [957, 268] width 238 height 529
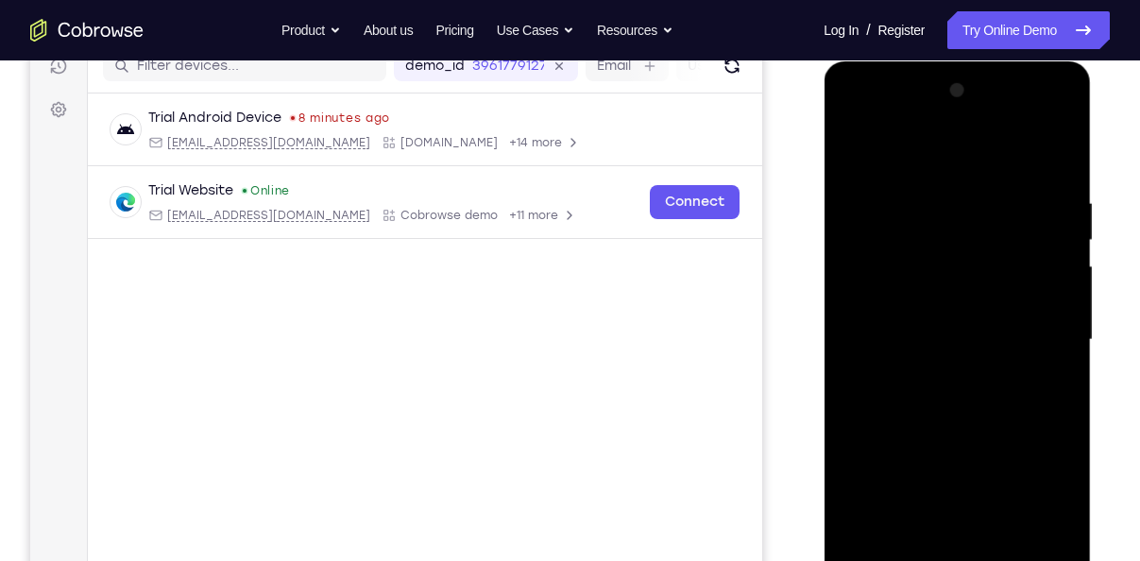
scroll to position [250, 0]
click at [858, 163] on div at bounding box center [957, 341] width 238 height 529
drag, startPoint x: 931, startPoint y: 337, endPoint x: 943, endPoint y: 547, distance: 210.1
click at [943, 547] on div at bounding box center [957, 341] width 238 height 529
click at [855, 148] on div at bounding box center [957, 341] width 238 height 529
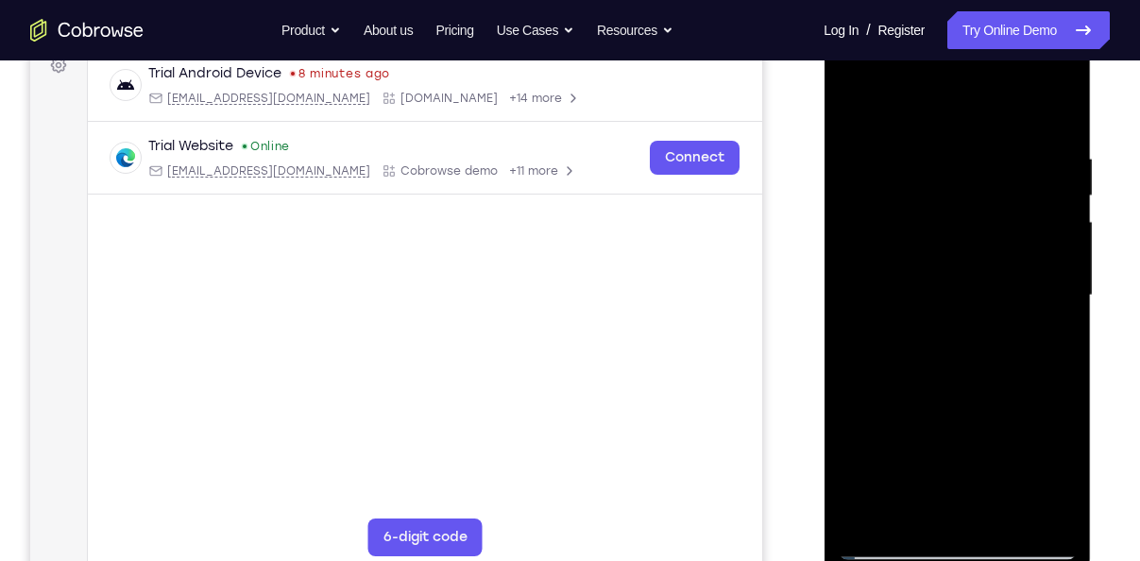
scroll to position [298, 0]
click at [921, 149] on div at bounding box center [957, 293] width 238 height 529
click at [1053, 278] on div at bounding box center [957, 293] width 238 height 529
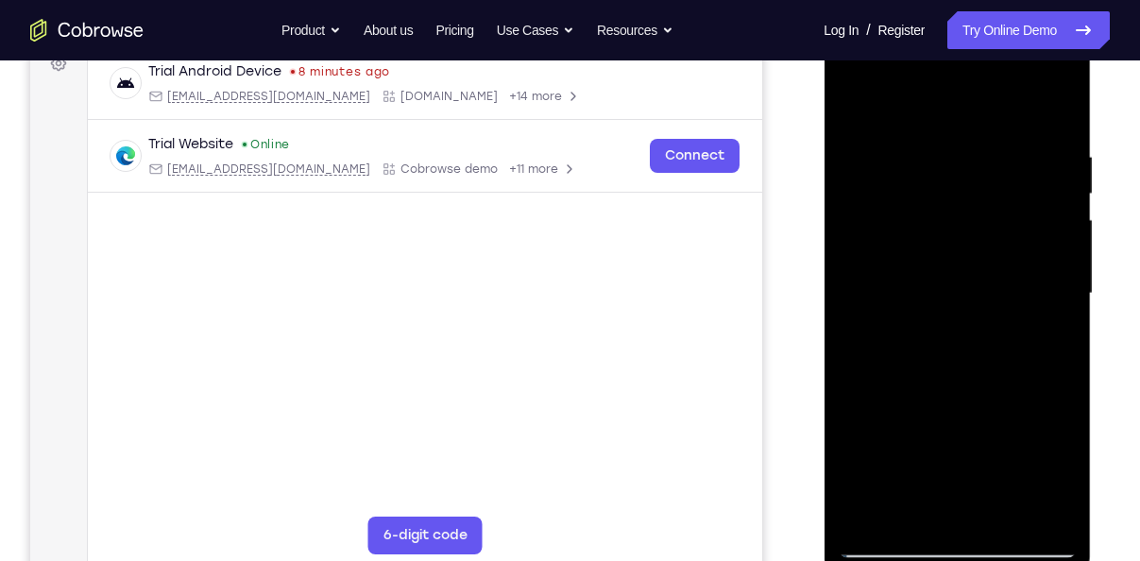
click at [1053, 278] on div at bounding box center [957, 293] width 238 height 529
click at [1038, 231] on div at bounding box center [957, 293] width 238 height 529
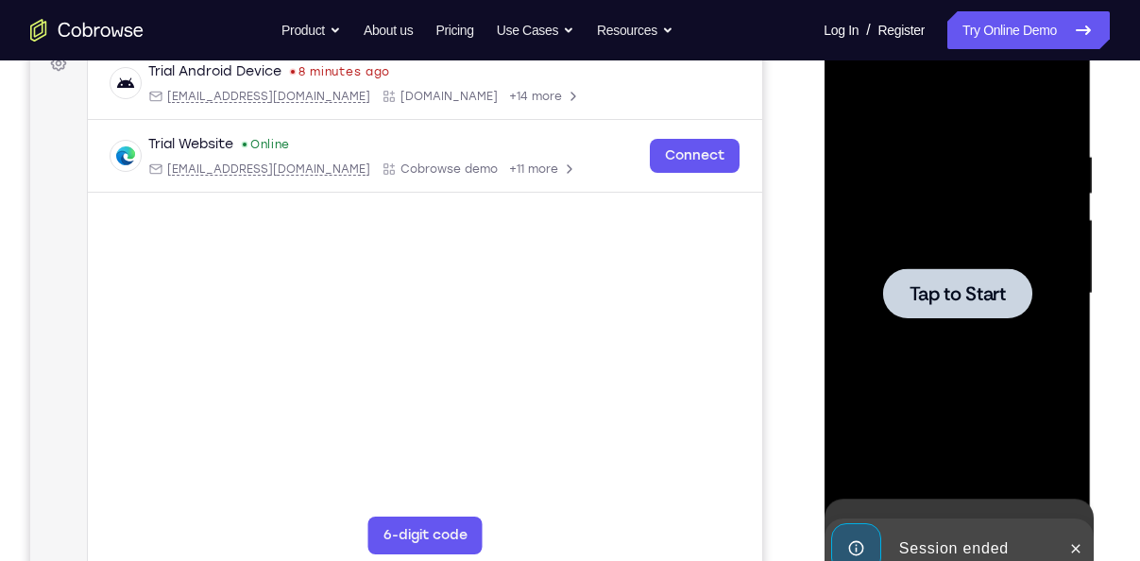
click at [1038, 231] on div at bounding box center [957, 293] width 238 height 529
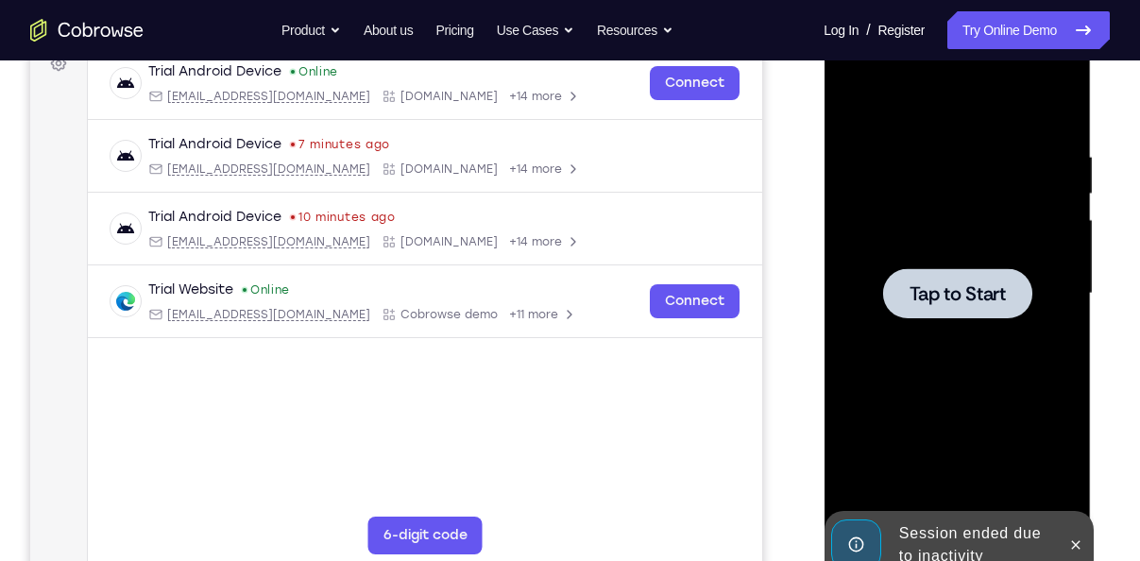
click at [966, 265] on div at bounding box center [957, 293] width 238 height 529
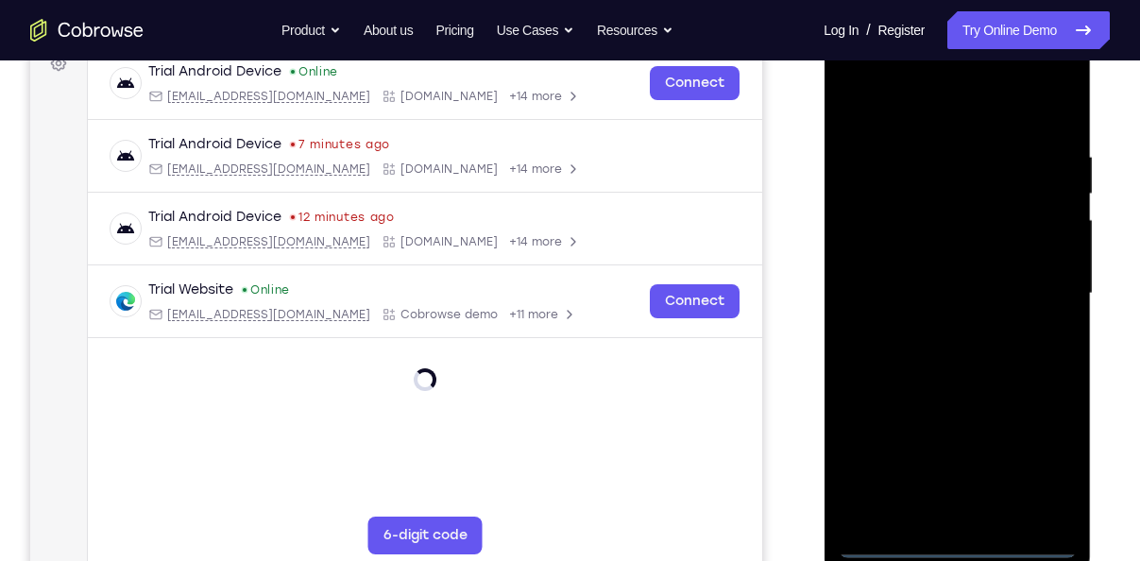
scroll to position [418, 0]
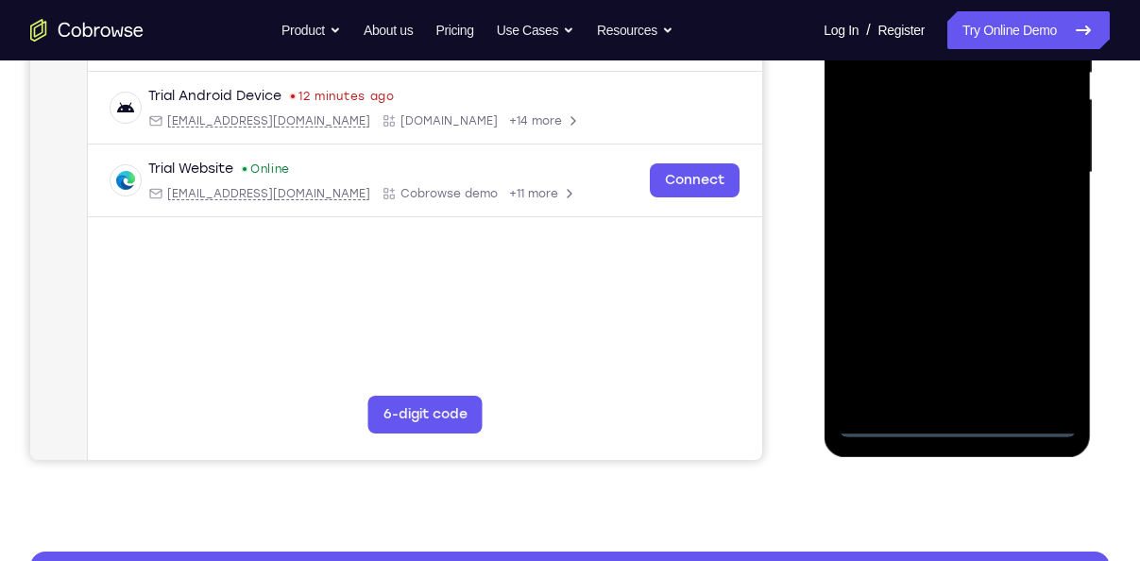
click at [954, 422] on div at bounding box center [957, 172] width 238 height 529
click at [1046, 337] on div at bounding box center [957, 172] width 238 height 529
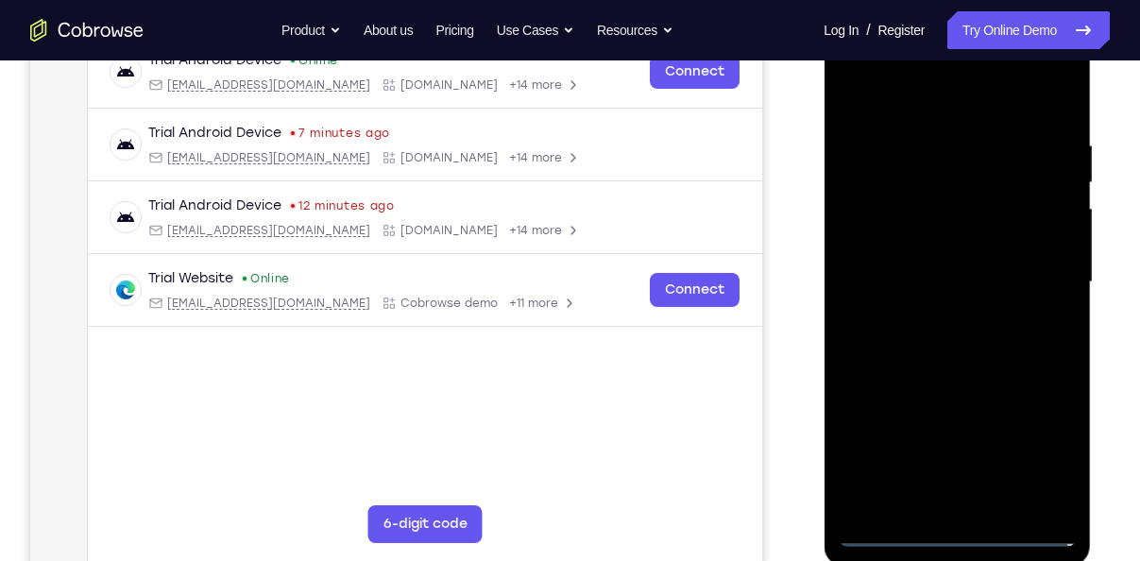
scroll to position [308, 0]
click at [899, 102] on div at bounding box center [957, 283] width 238 height 529
click at [1041, 297] on div at bounding box center [957, 283] width 238 height 529
click at [936, 319] on div at bounding box center [957, 283] width 238 height 529
click at [932, 260] on div at bounding box center [957, 283] width 238 height 529
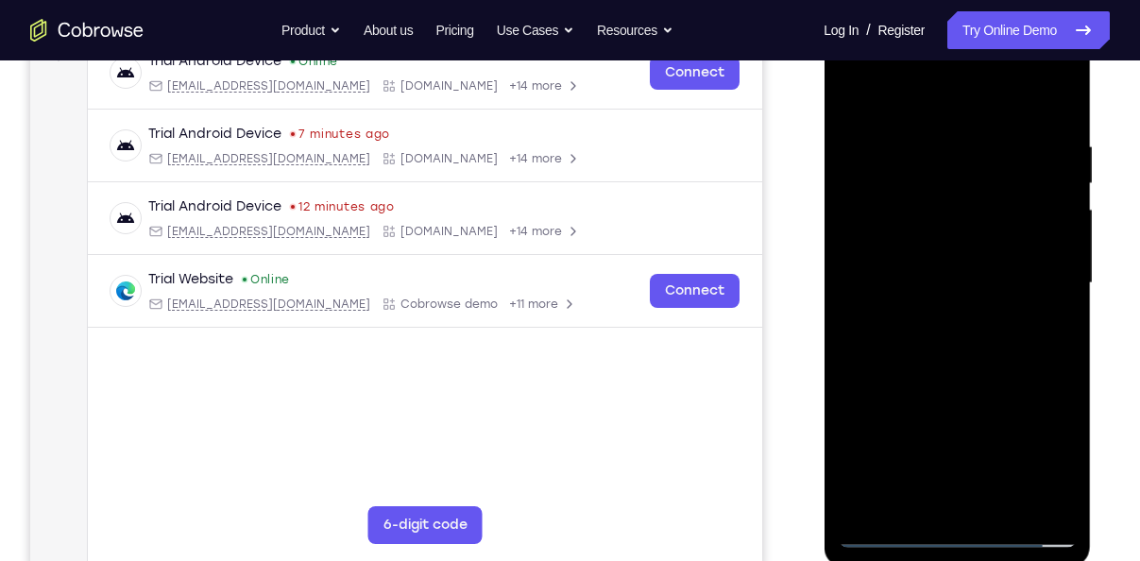
click at [938, 256] on div at bounding box center [957, 283] width 238 height 529
click at [946, 297] on div at bounding box center [957, 283] width 238 height 529
click at [970, 349] on div at bounding box center [957, 283] width 238 height 529
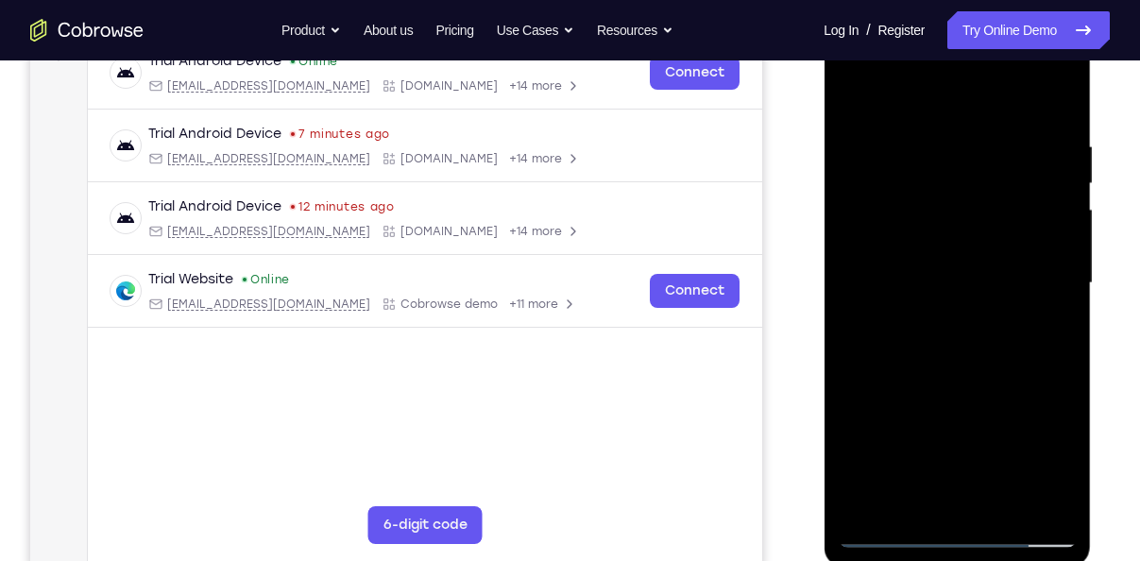
click at [970, 349] on div at bounding box center [957, 283] width 238 height 529
click at [968, 368] on div at bounding box center [957, 283] width 238 height 529
click at [1059, 94] on div at bounding box center [957, 283] width 238 height 529
click at [1059, 121] on div at bounding box center [957, 283] width 238 height 529
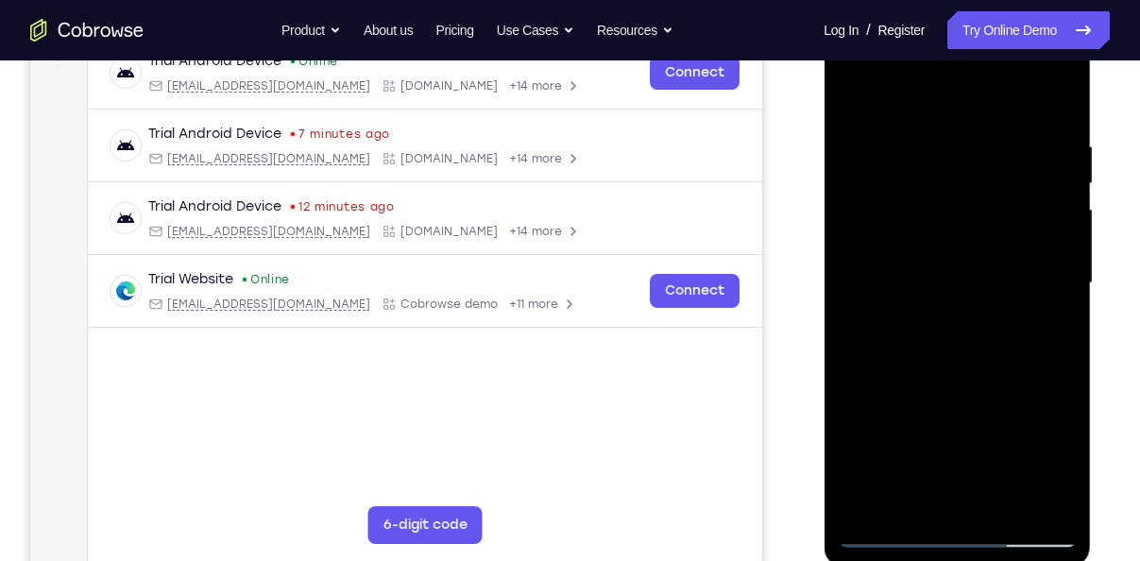
click at [905, 387] on div at bounding box center [957, 283] width 238 height 529
click at [876, 125] on div at bounding box center [957, 283] width 238 height 529
click at [955, 149] on div at bounding box center [957, 283] width 238 height 529
click at [966, 408] on div at bounding box center [957, 283] width 238 height 529
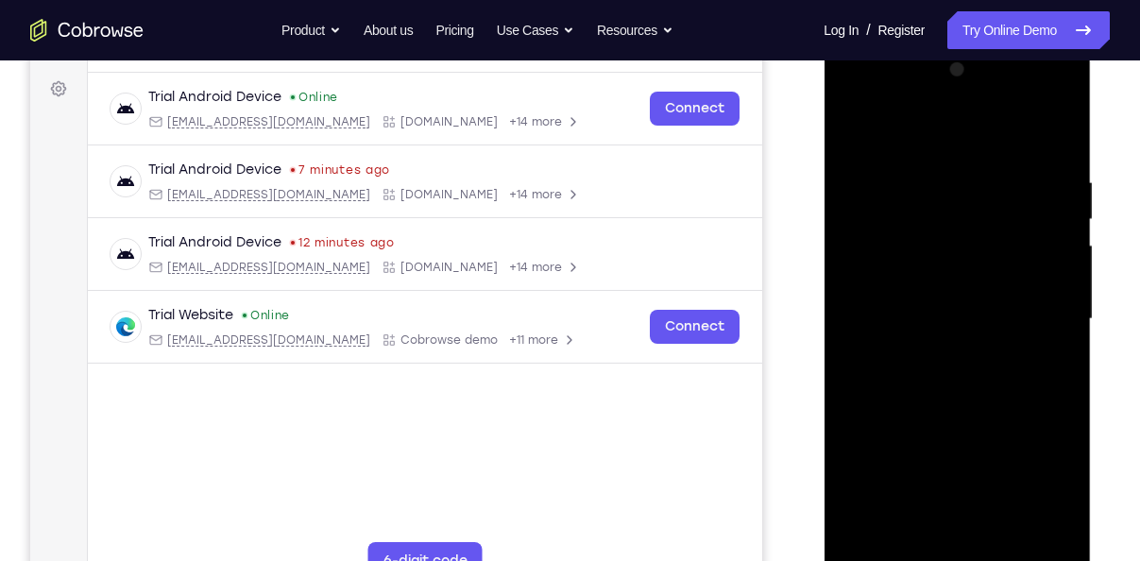
scroll to position [271, 0]
click at [849, 128] on div at bounding box center [957, 320] width 238 height 529
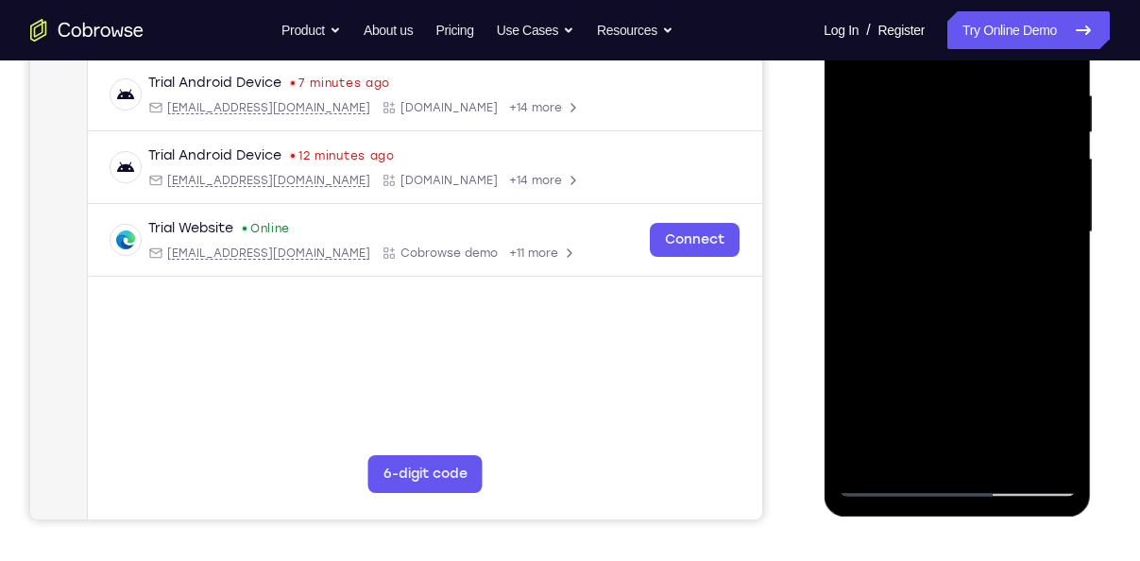
scroll to position [359, 0]
click at [892, 374] on div at bounding box center [957, 232] width 238 height 529
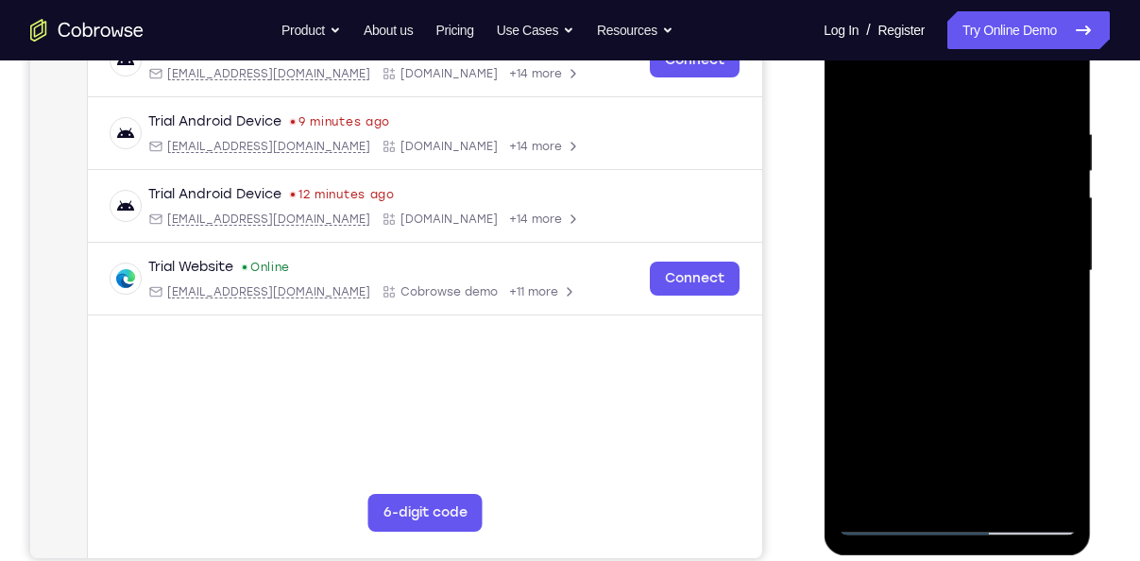
click at [958, 138] on div at bounding box center [957, 271] width 238 height 529
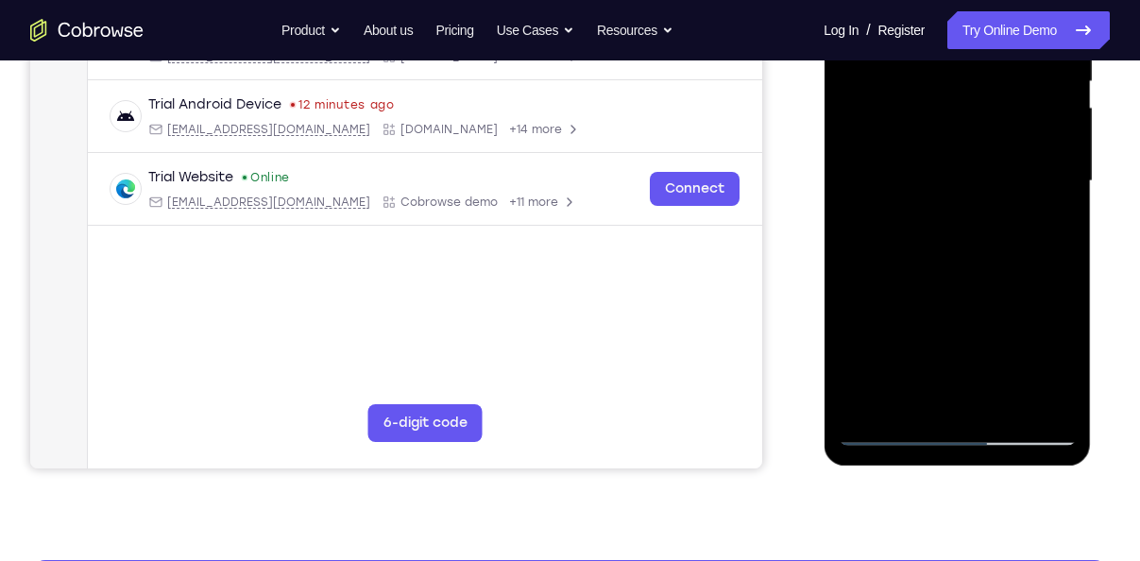
scroll to position [412, 0]
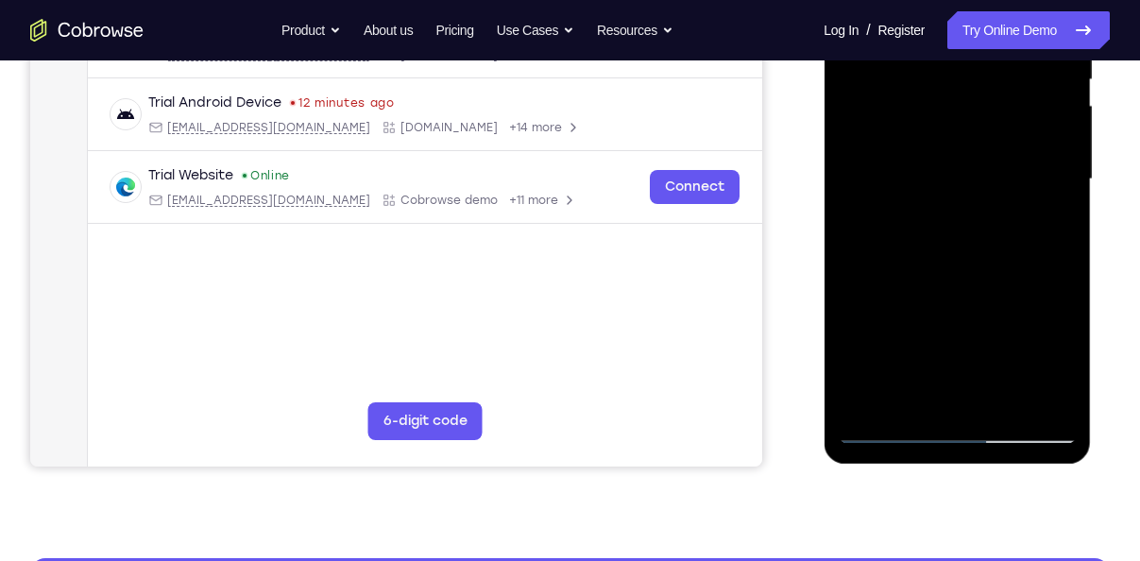
click at [897, 316] on div at bounding box center [957, 179] width 238 height 529
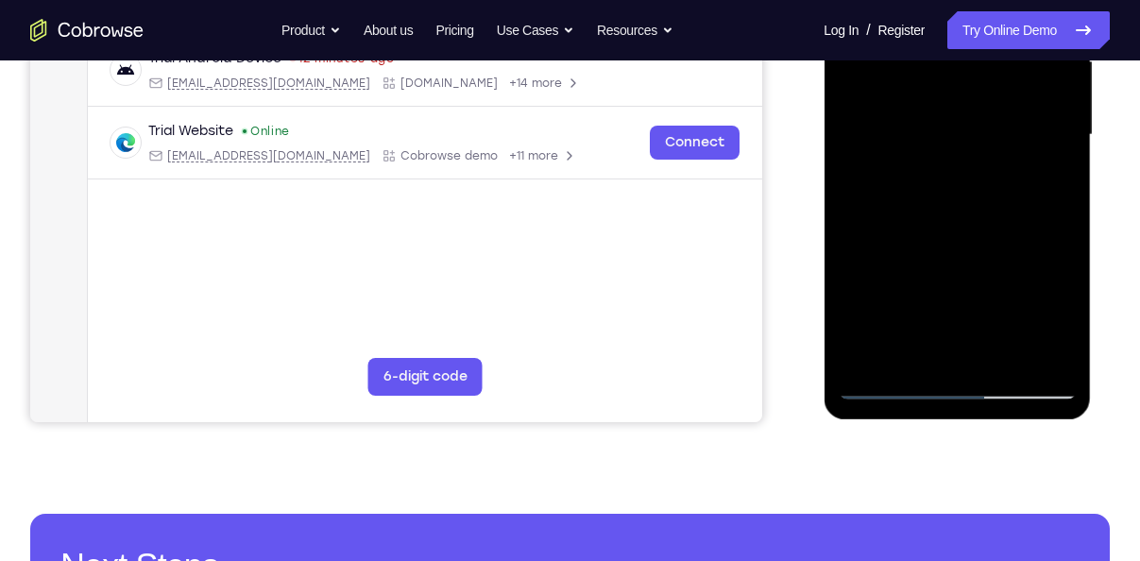
scroll to position [470, 0]
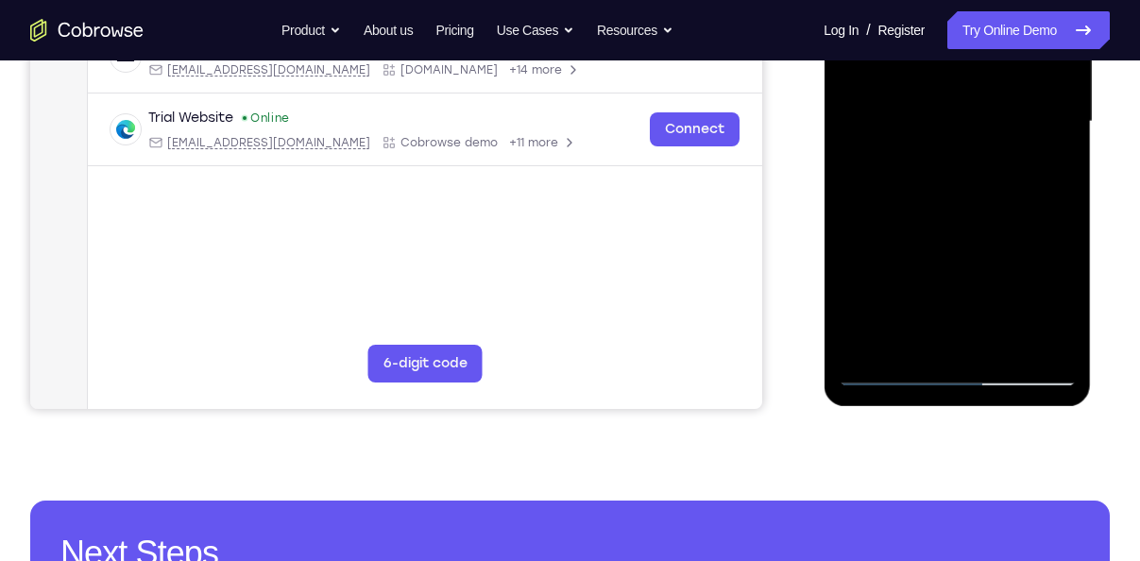
drag, startPoint x: 934, startPoint y: 257, endPoint x: 926, endPoint y: 182, distance: 75.1
click at [926, 182] on div at bounding box center [957, 121] width 238 height 529
click at [895, 272] on div at bounding box center [957, 121] width 238 height 529
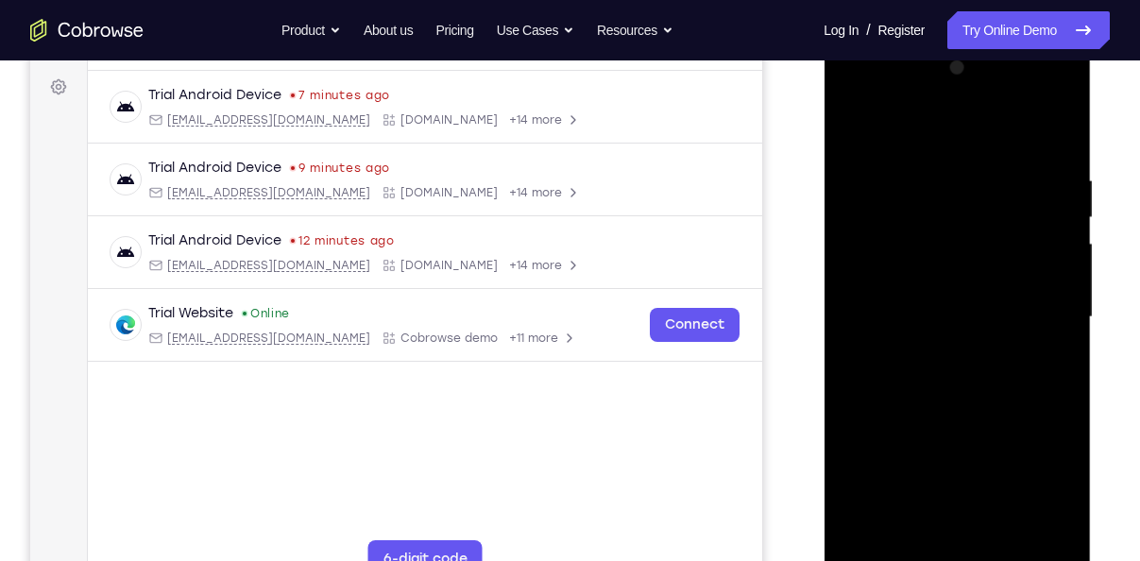
scroll to position [273, 0]
click at [934, 145] on div at bounding box center [957, 318] width 238 height 529
drag, startPoint x: 947, startPoint y: 166, endPoint x: 937, endPoint y: 304, distance: 138.2
click at [937, 304] on div at bounding box center [957, 318] width 238 height 529
click at [1013, 185] on div at bounding box center [957, 318] width 238 height 529
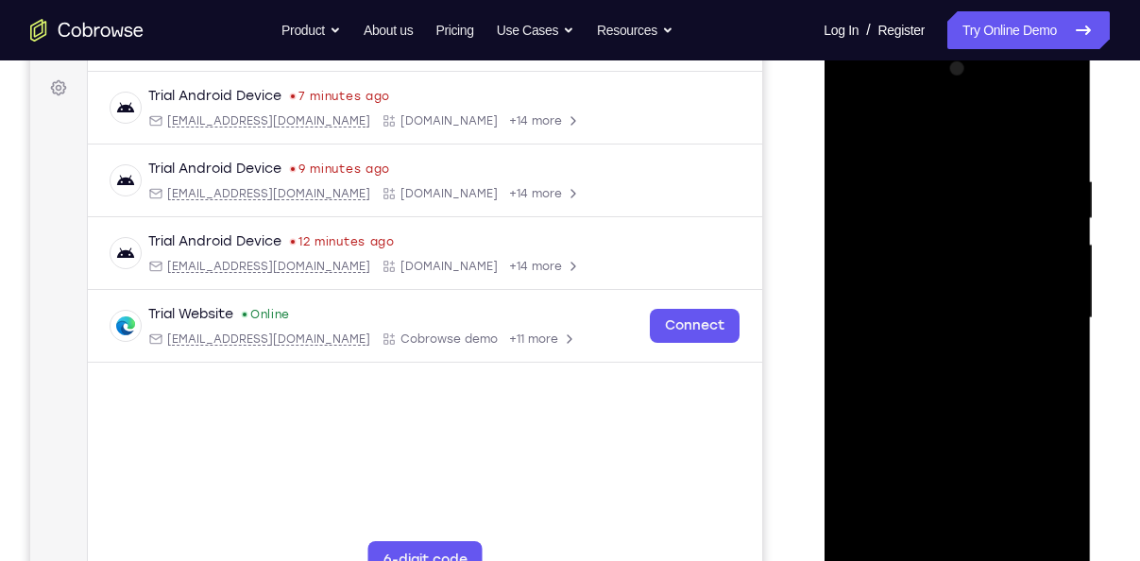
click at [950, 420] on div at bounding box center [957, 318] width 238 height 529
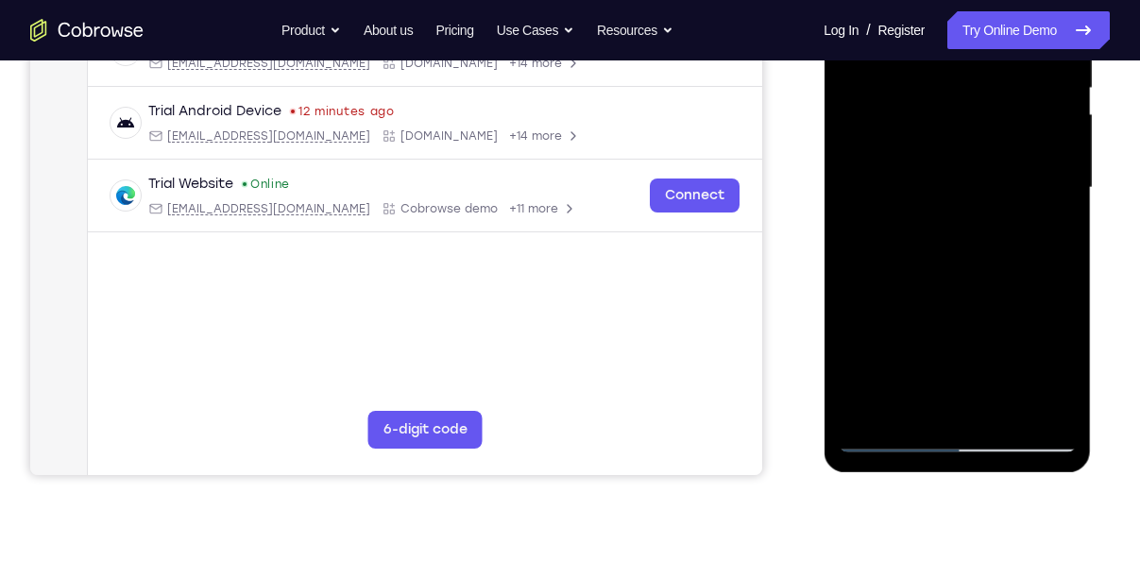
scroll to position [408, 0]
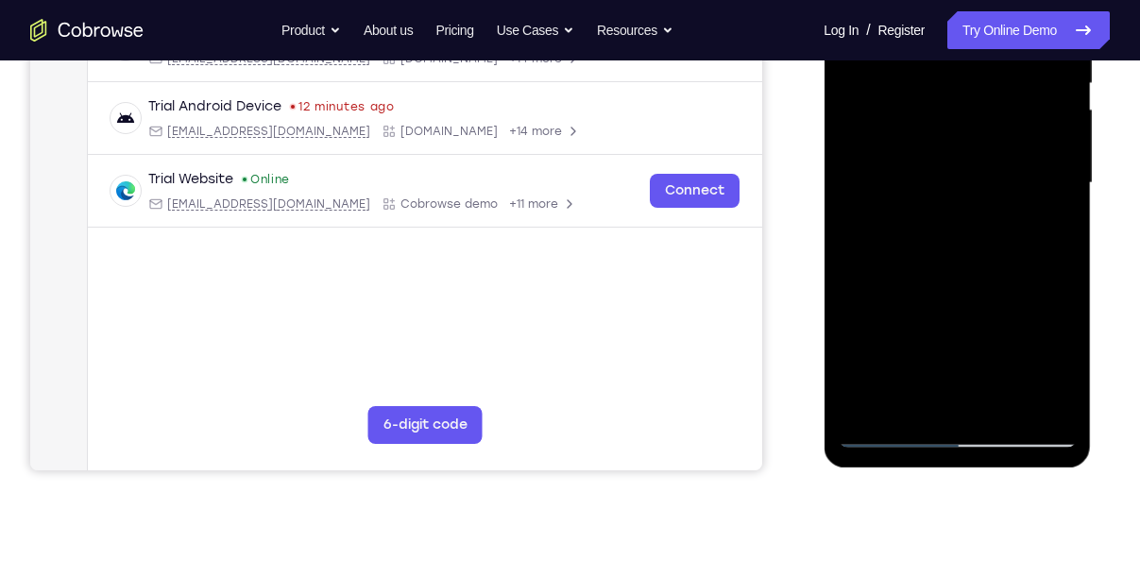
click at [939, 391] on div at bounding box center [957, 183] width 238 height 529
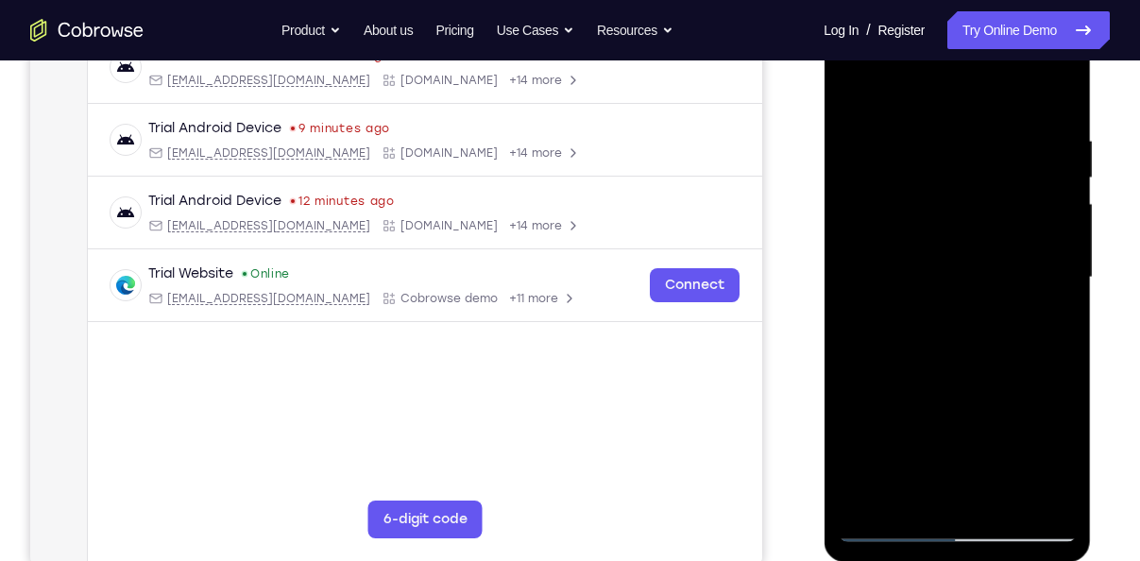
scroll to position [314, 0]
click at [851, 87] on div at bounding box center [957, 277] width 238 height 529
click at [861, 92] on div at bounding box center [957, 277] width 238 height 529
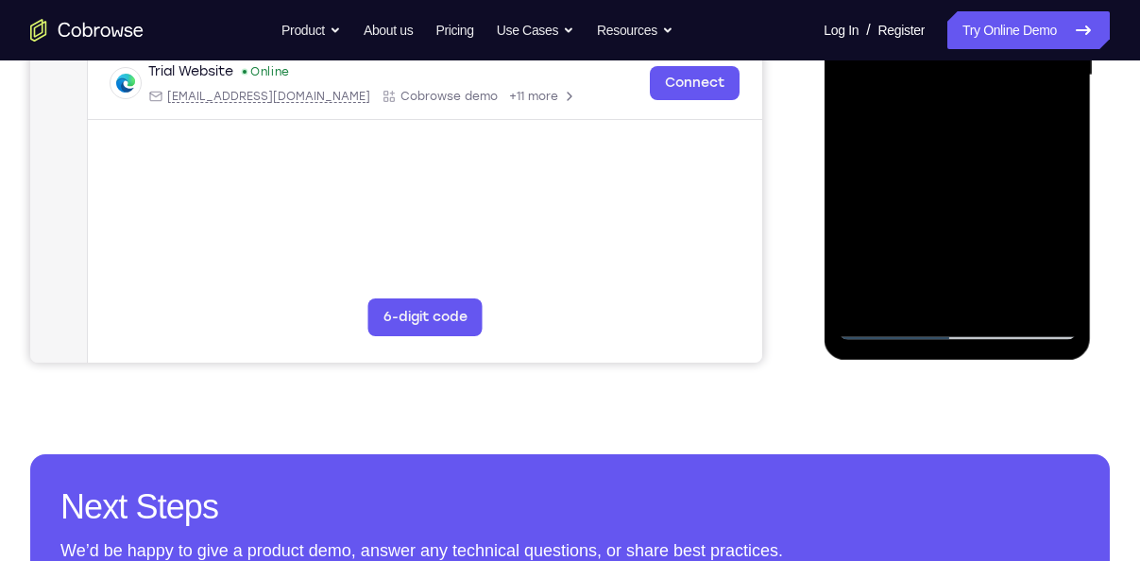
scroll to position [521, 0]
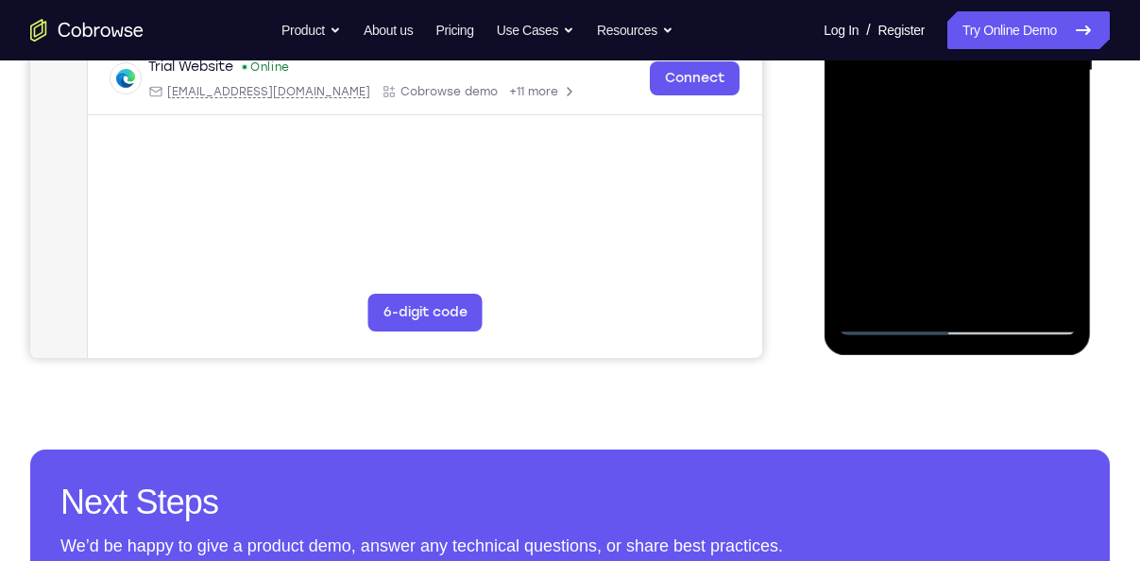
click at [882, 318] on div at bounding box center [957, 70] width 238 height 529
drag, startPoint x: 921, startPoint y: 200, endPoint x: 914, endPoint y: 83, distance: 117.3
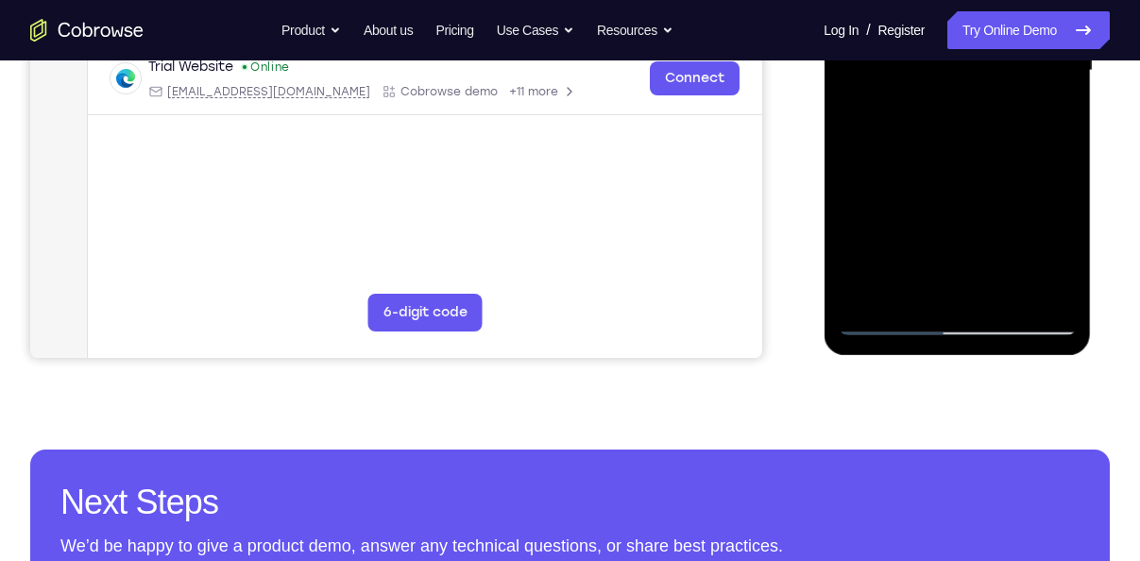
click at [914, 83] on div at bounding box center [957, 70] width 238 height 529
drag, startPoint x: 1030, startPoint y: 190, endPoint x: 942, endPoint y: 196, distance: 88.1
click at [942, 196] on div at bounding box center [957, 70] width 238 height 529
click at [990, 203] on div at bounding box center [957, 70] width 238 height 529
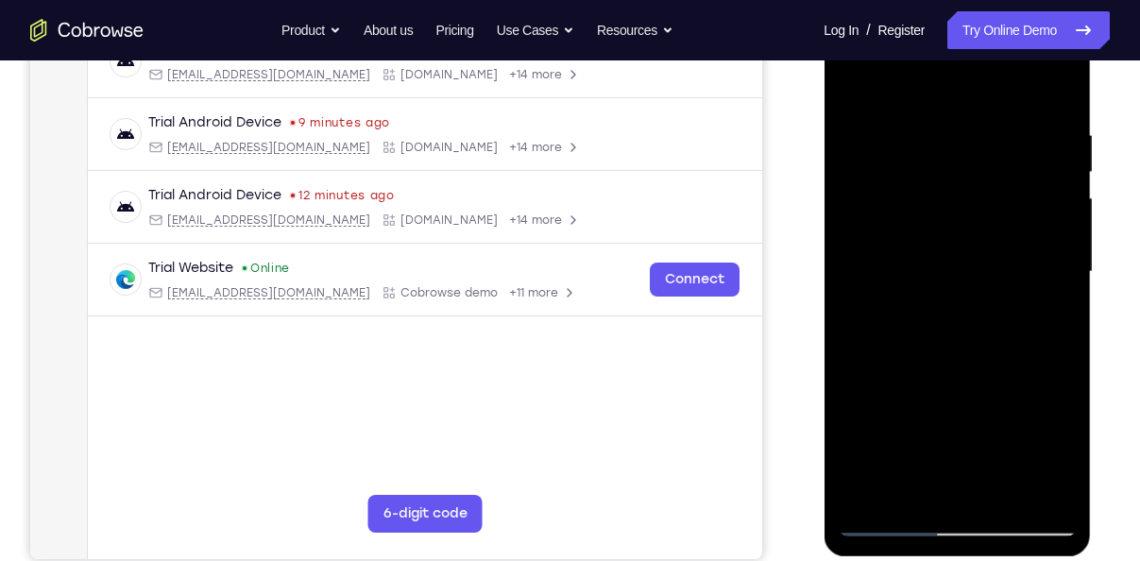
scroll to position [317, 0]
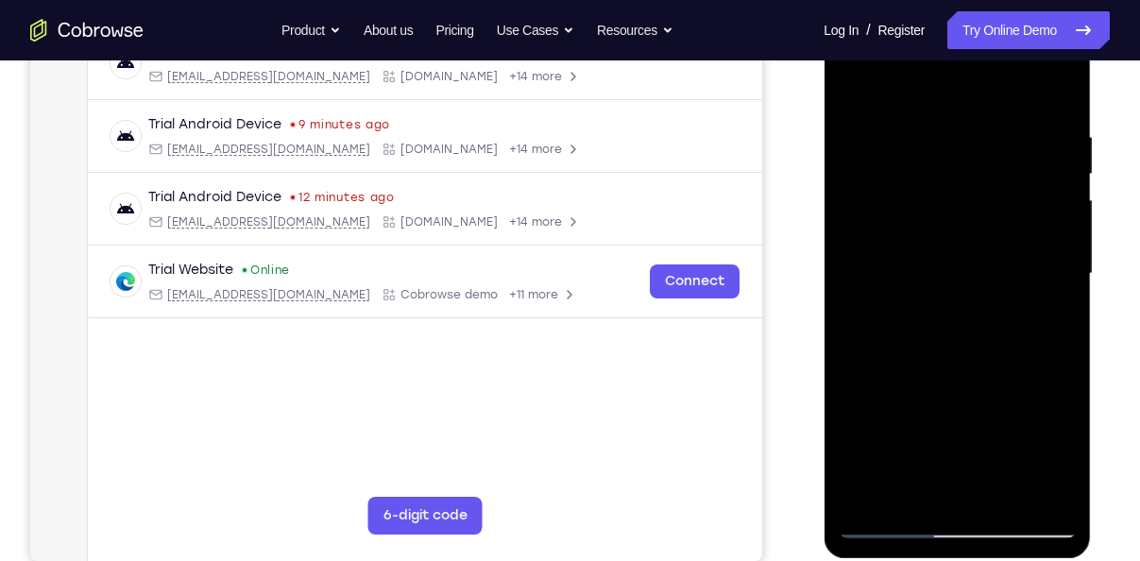
click at [895, 350] on div at bounding box center [957, 273] width 238 height 529
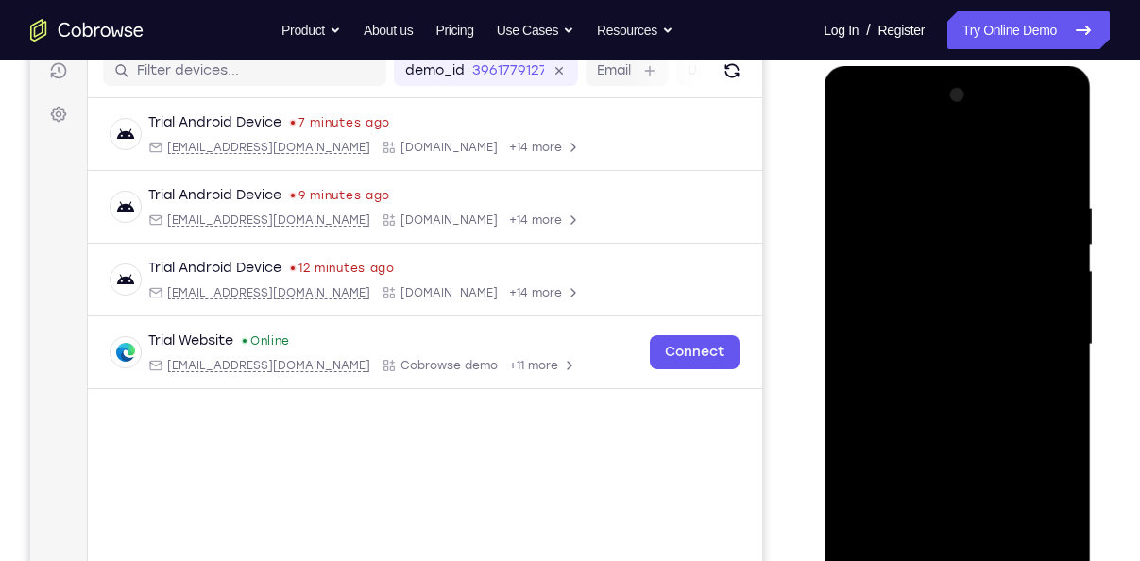
scroll to position [246, 0]
click at [852, 152] on div at bounding box center [957, 345] width 238 height 529
click at [859, 154] on div at bounding box center [957, 345] width 238 height 529
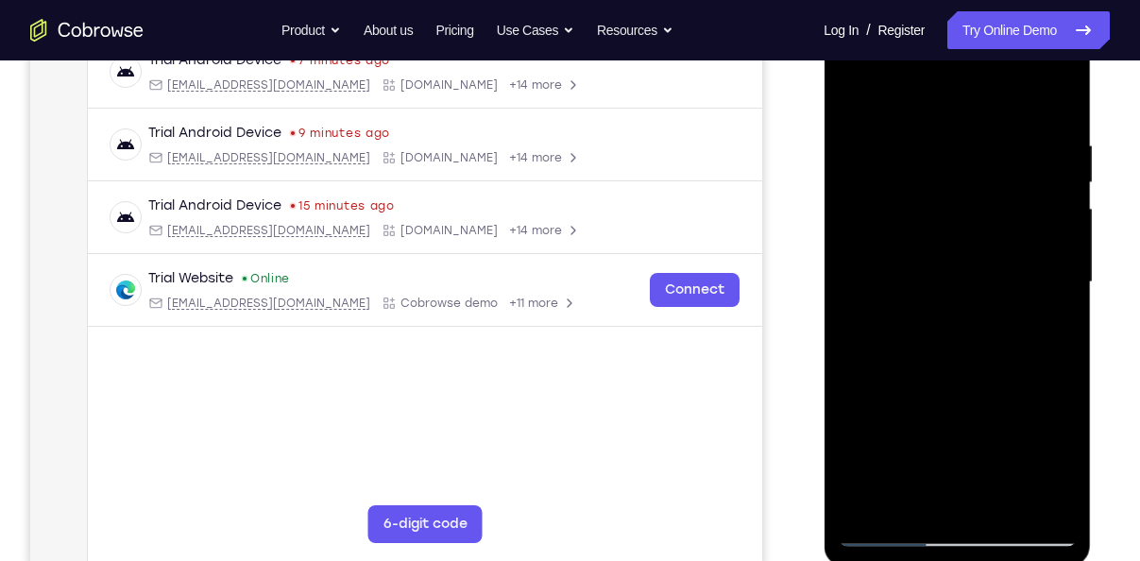
scroll to position [311, 0]
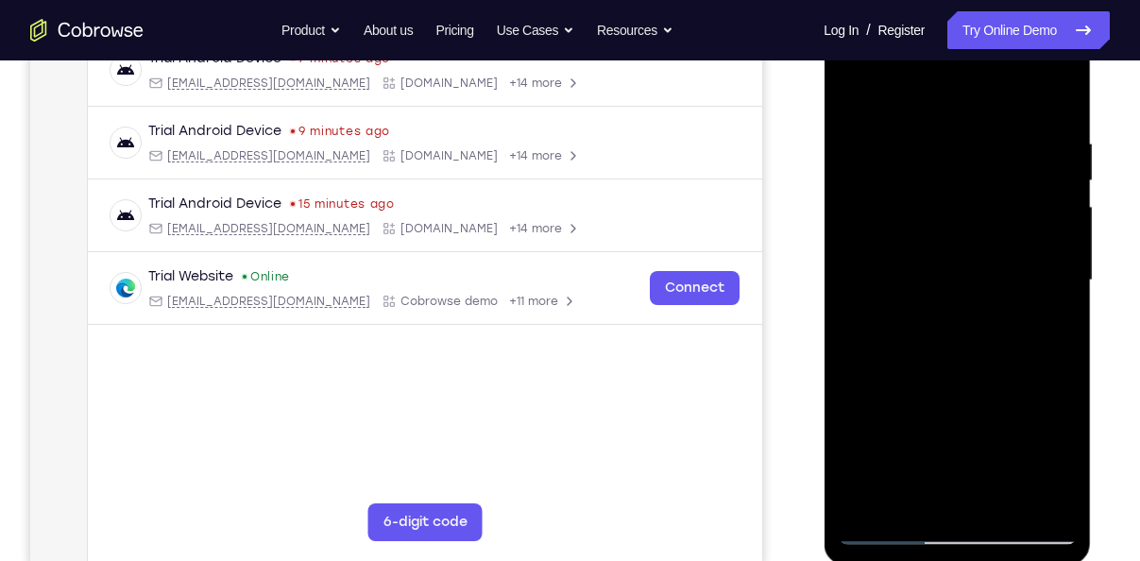
drag, startPoint x: 1016, startPoint y: 337, endPoint x: 892, endPoint y: 344, distance: 124.9
click at [892, 344] on div at bounding box center [957, 280] width 238 height 529
click at [914, 360] on div at bounding box center [957, 280] width 238 height 529
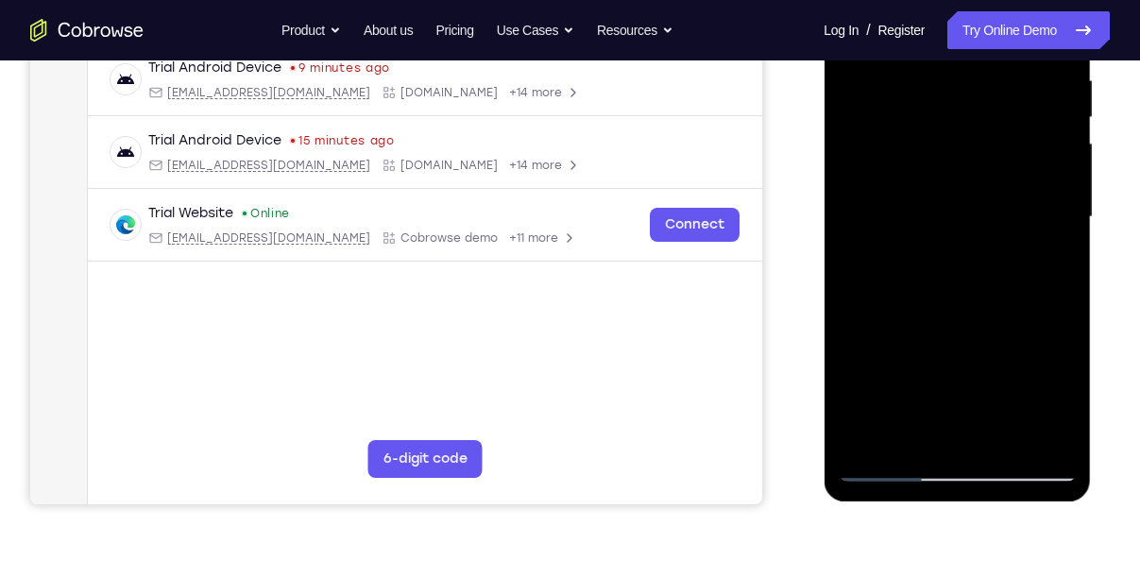
scroll to position [379, 0]
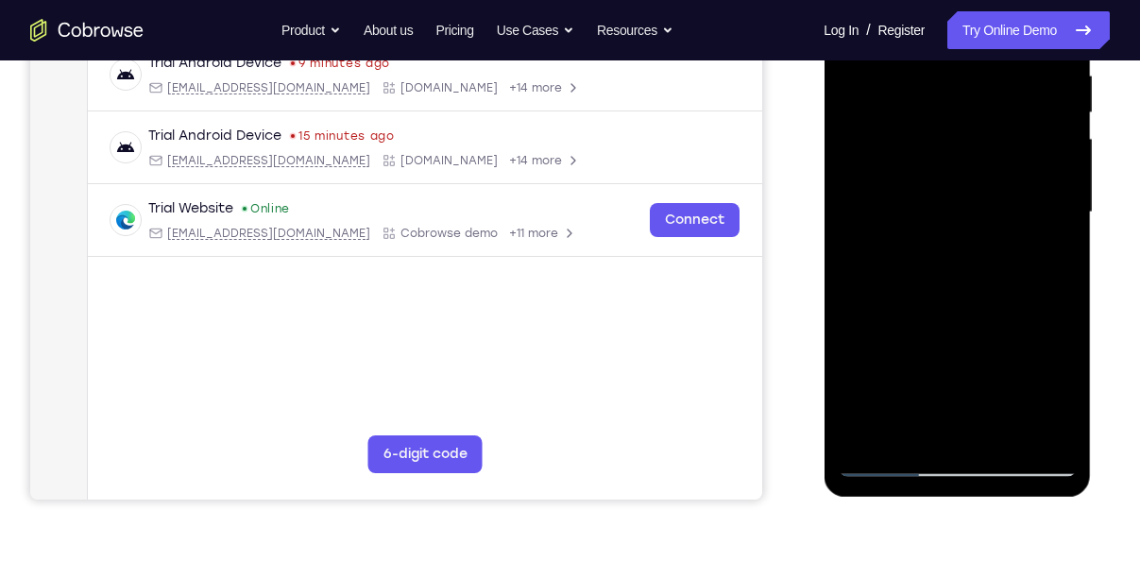
click at [989, 306] on div at bounding box center [957, 212] width 238 height 529
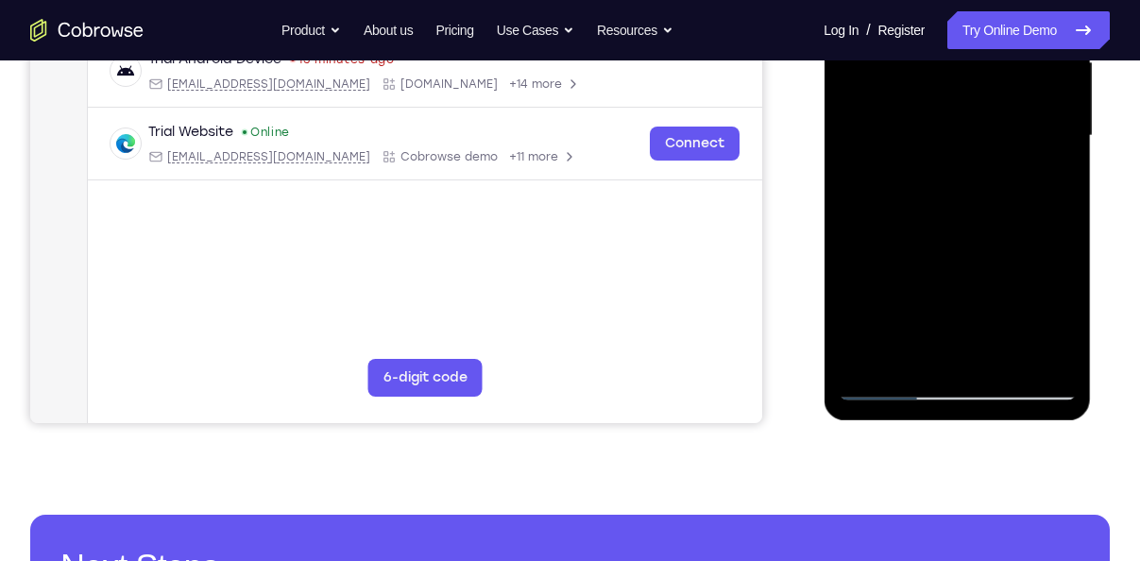
scroll to position [467, 0]
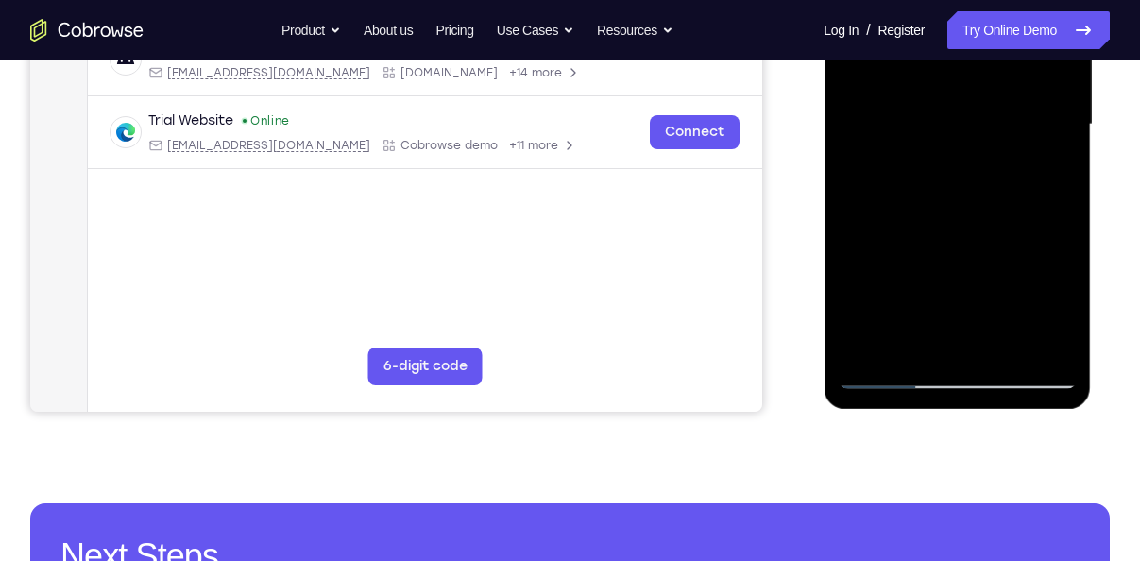
click at [891, 297] on div at bounding box center [957, 124] width 238 height 529
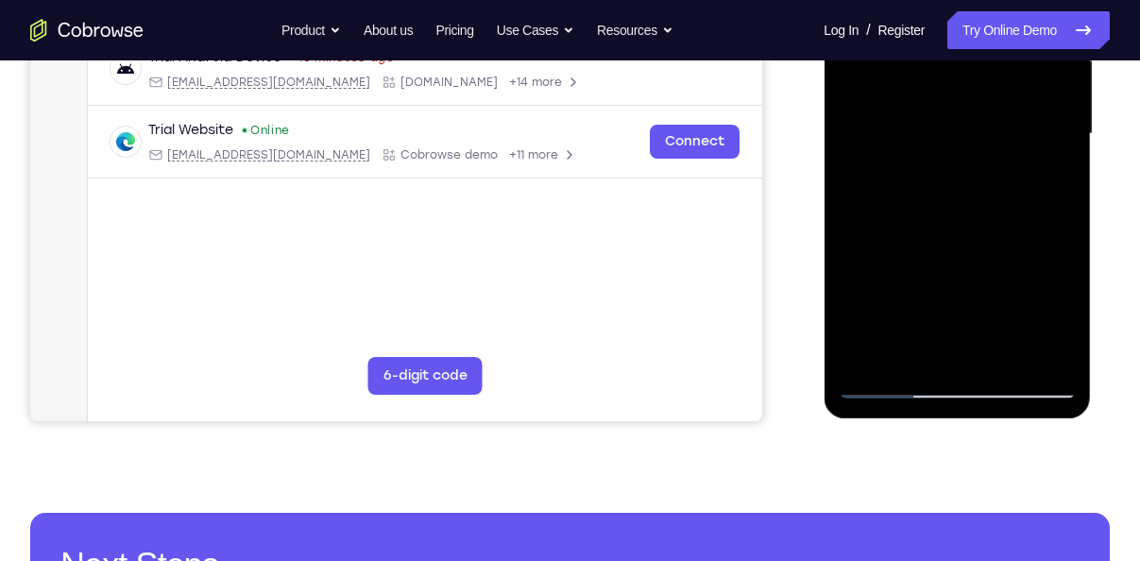
scroll to position [465, 0]
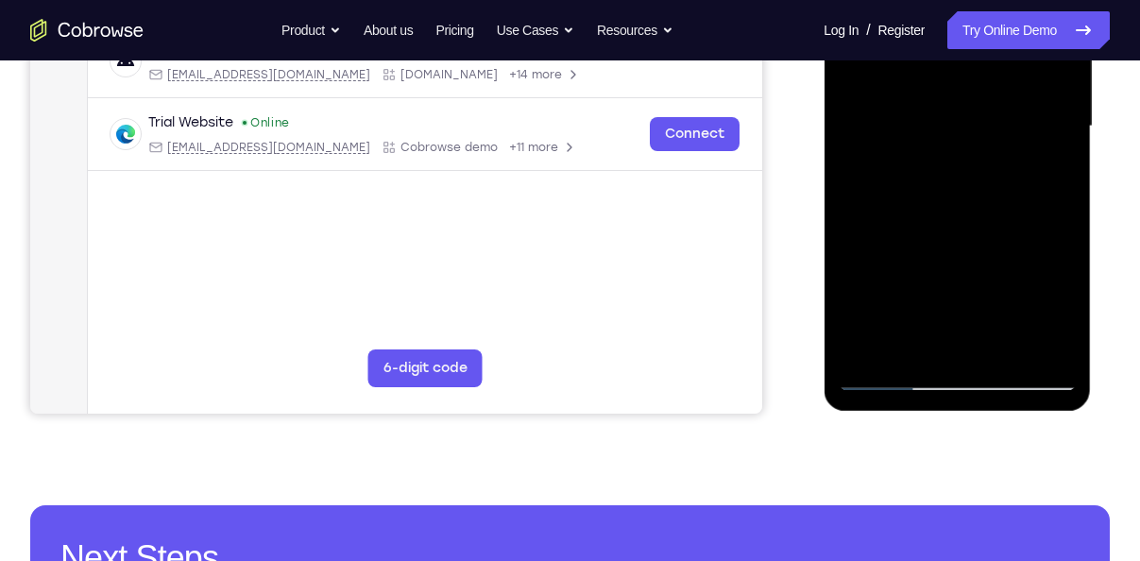
click at [867, 351] on div at bounding box center [957, 126] width 238 height 529
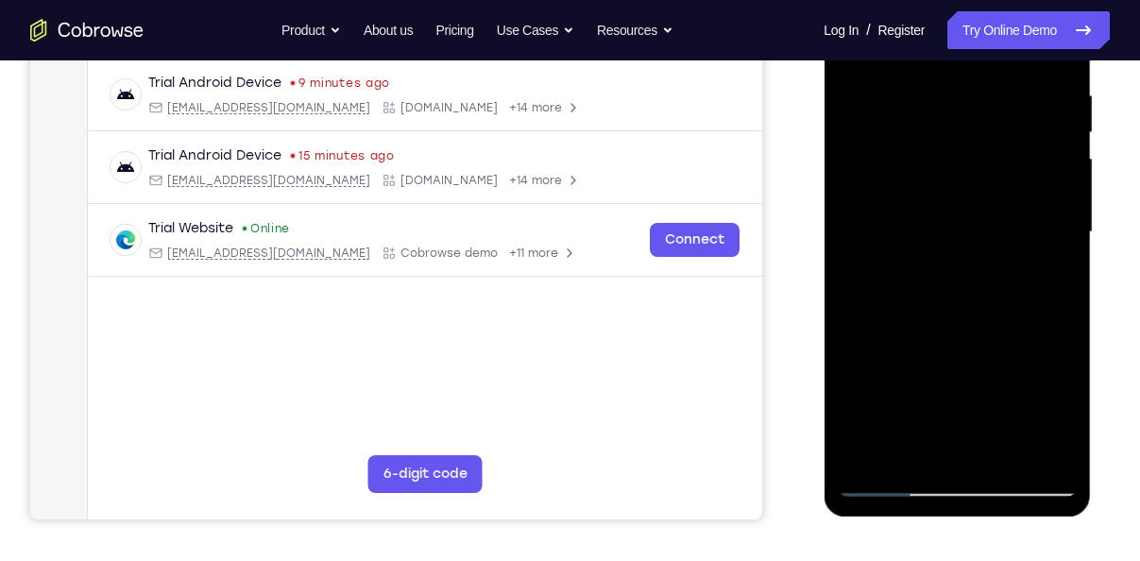
scroll to position [358, 0]
drag, startPoint x: 947, startPoint y: 150, endPoint x: 957, endPoint y: 284, distance: 134.5
click at [957, 284] on div at bounding box center [957, 233] width 238 height 529
drag, startPoint x: 957, startPoint y: 284, endPoint x: 966, endPoint y: 153, distance: 131.7
click at [966, 153] on div at bounding box center [957, 233] width 238 height 529
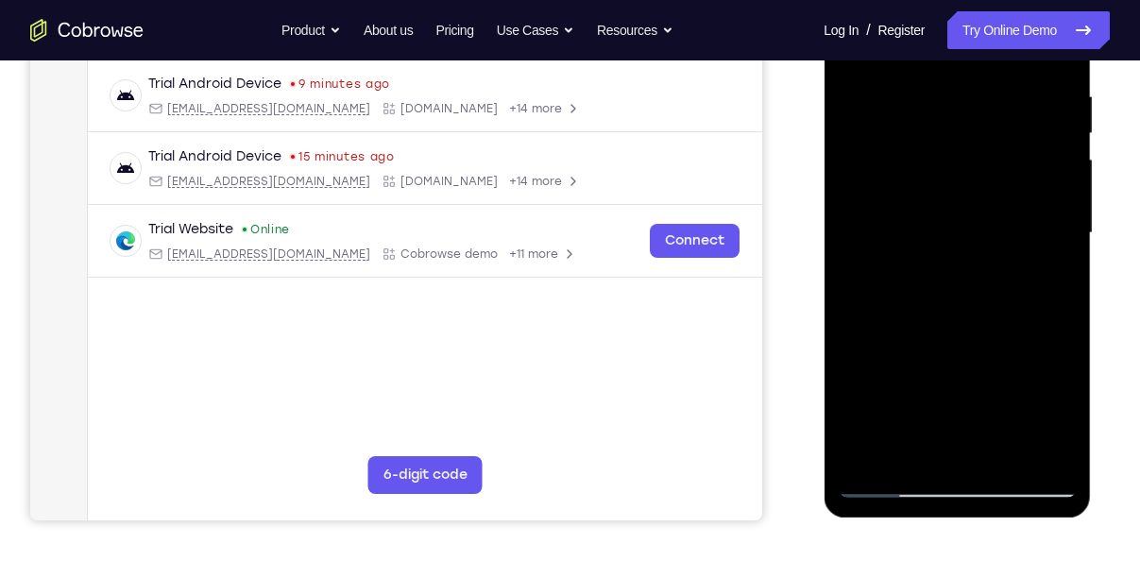
drag, startPoint x: 950, startPoint y: 228, endPoint x: 987, endPoint y: 118, distance: 115.6
click at [987, 118] on div at bounding box center [957, 233] width 238 height 529
drag, startPoint x: 973, startPoint y: 292, endPoint x: 999, endPoint y: 195, distance: 100.6
click at [999, 195] on div at bounding box center [957, 233] width 238 height 529
drag, startPoint x: 975, startPoint y: 267, endPoint x: 982, endPoint y: 189, distance: 78.7
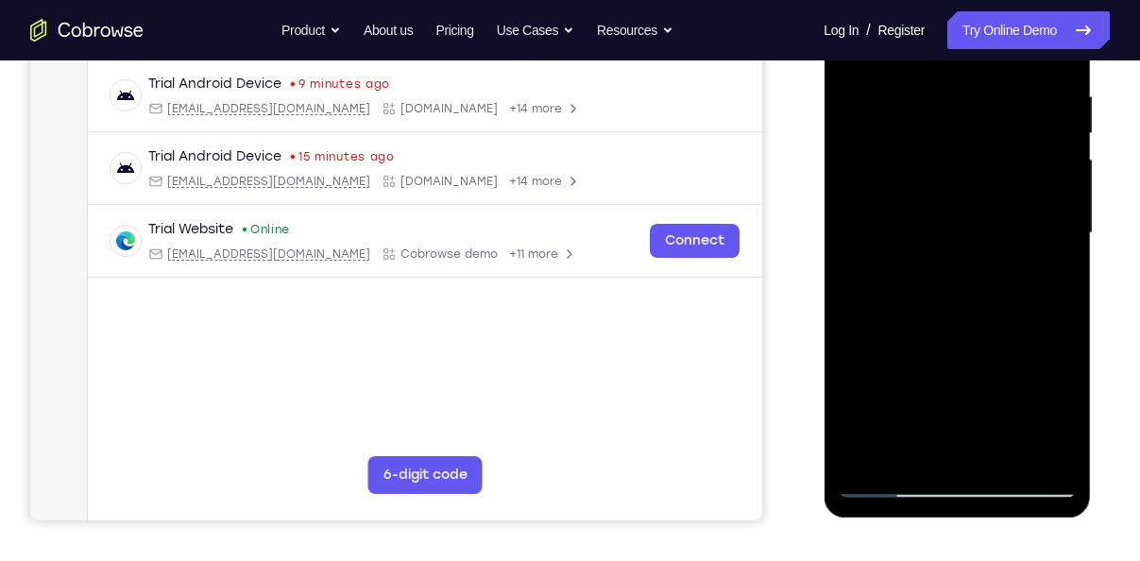
click at [982, 189] on div at bounding box center [957, 233] width 238 height 529
drag, startPoint x: 966, startPoint y: 300, endPoint x: 959, endPoint y: 220, distance: 80.7
click at [959, 220] on div at bounding box center [957, 233] width 238 height 529
click at [1059, 237] on div at bounding box center [957, 233] width 238 height 529
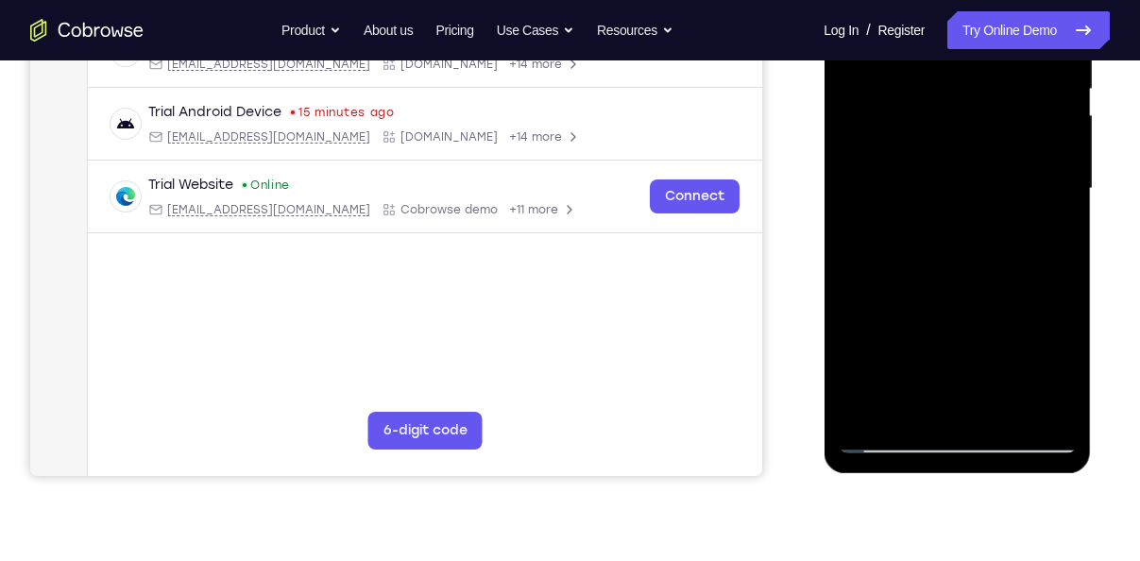
scroll to position [403, 0]
click at [1059, 411] on div at bounding box center [957, 187] width 238 height 529
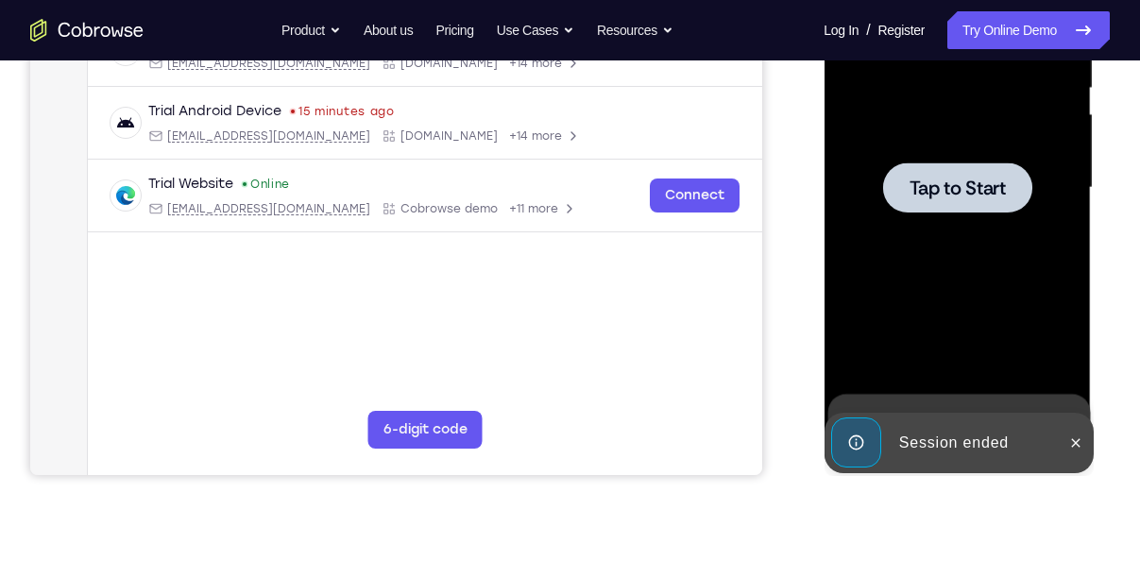
click at [927, 173] on div at bounding box center [956, 187] width 149 height 50
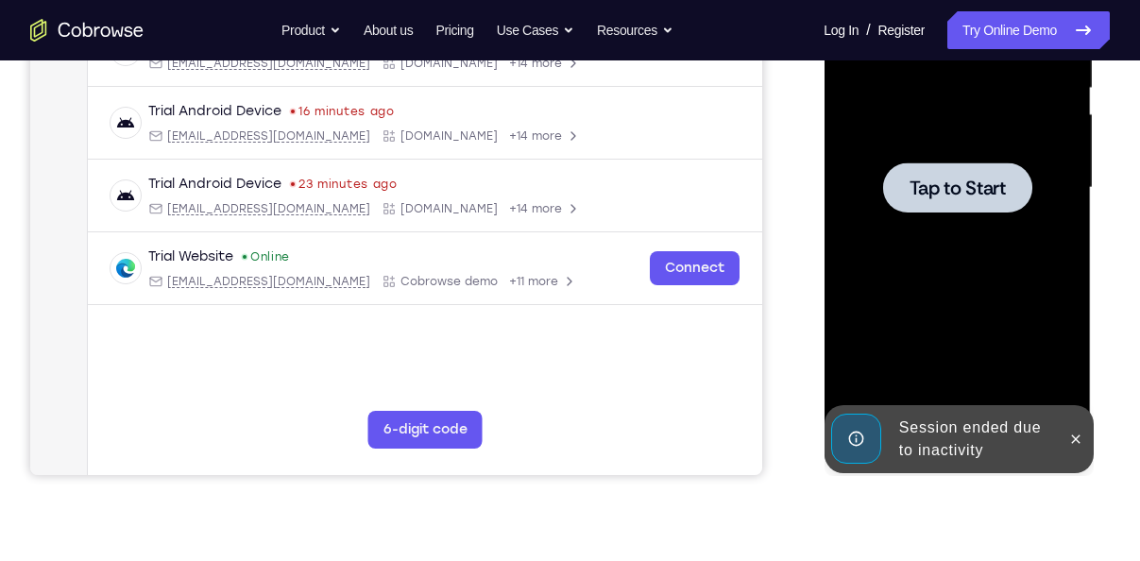
click at [958, 179] on span "Tap to Start" at bounding box center [957, 188] width 96 height 19
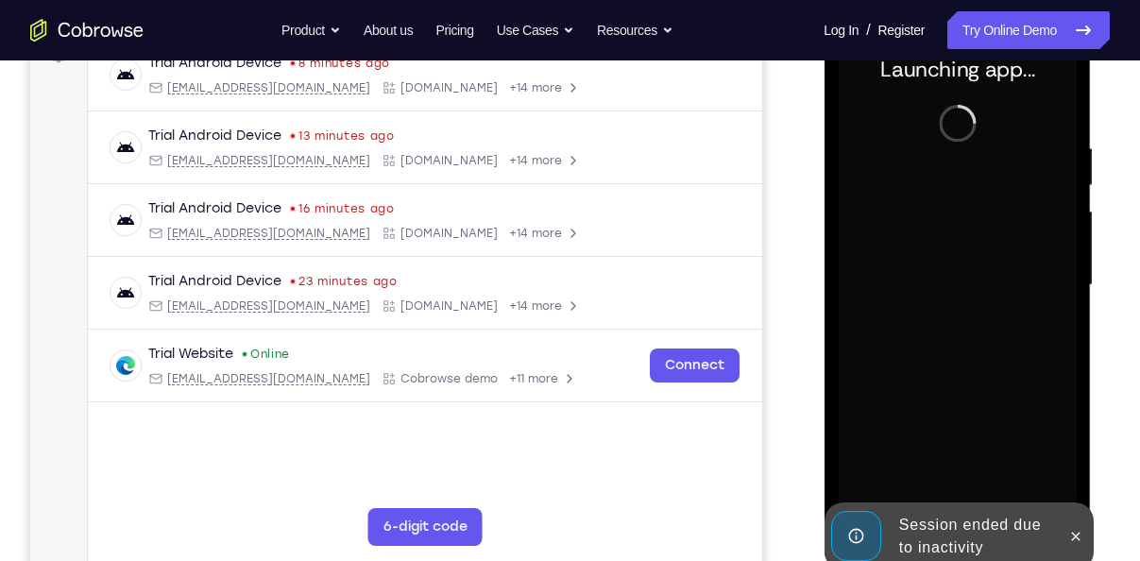
scroll to position [309, 0]
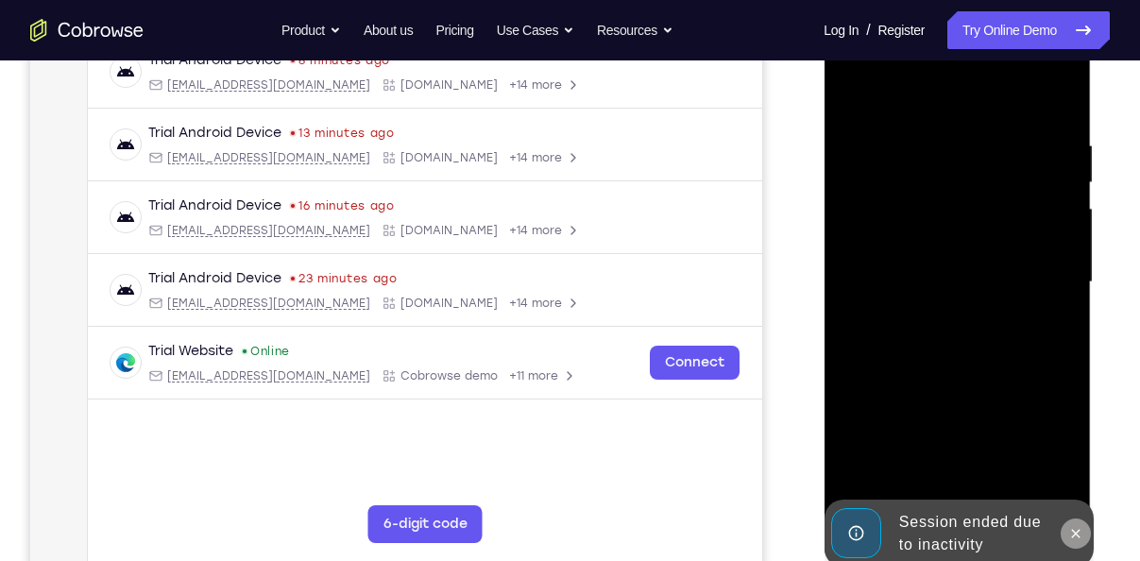
click at [1082, 538] on icon at bounding box center [1075, 533] width 15 height 15
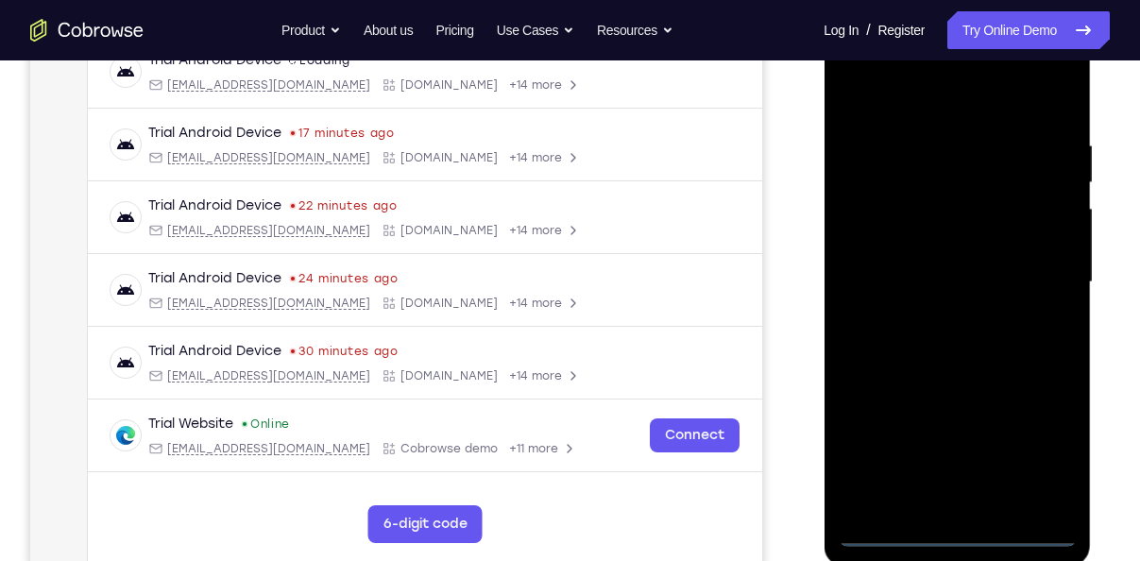
click at [958, 534] on div at bounding box center [957, 282] width 238 height 529
click at [1045, 455] on div at bounding box center [957, 282] width 238 height 529
click at [914, 115] on div at bounding box center [957, 282] width 238 height 529
click at [1053, 282] on div at bounding box center [957, 282] width 238 height 529
click at [937, 318] on div at bounding box center [957, 282] width 238 height 529
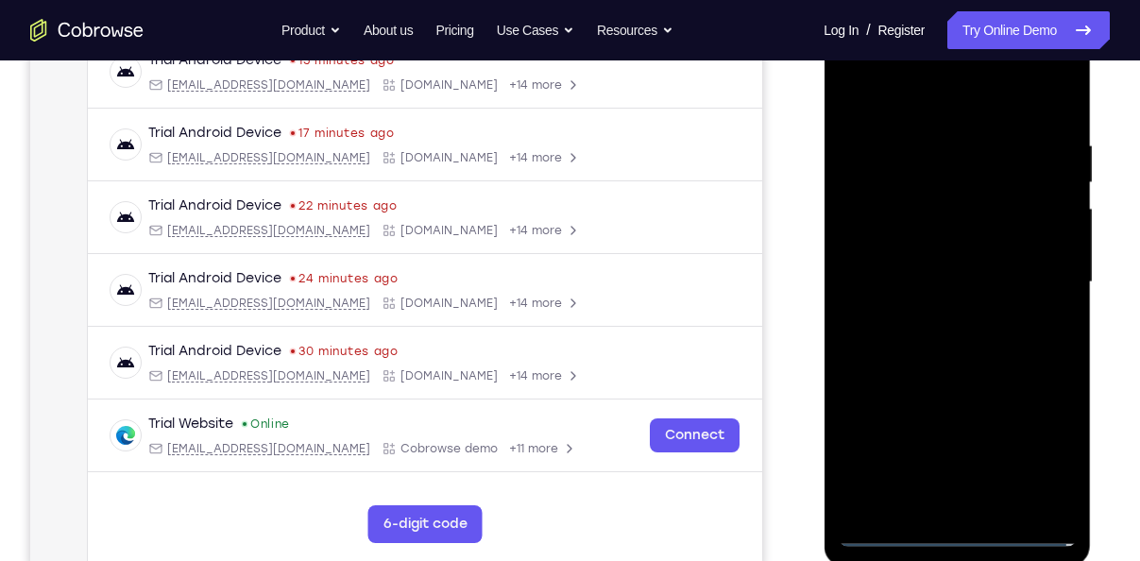
click at [927, 273] on div at bounding box center [957, 282] width 238 height 529
click at [948, 230] on div at bounding box center [957, 282] width 238 height 529
click at [977, 282] on div at bounding box center [957, 282] width 238 height 529
click at [970, 354] on div at bounding box center [957, 282] width 238 height 529
click at [965, 344] on div at bounding box center [957, 282] width 238 height 529
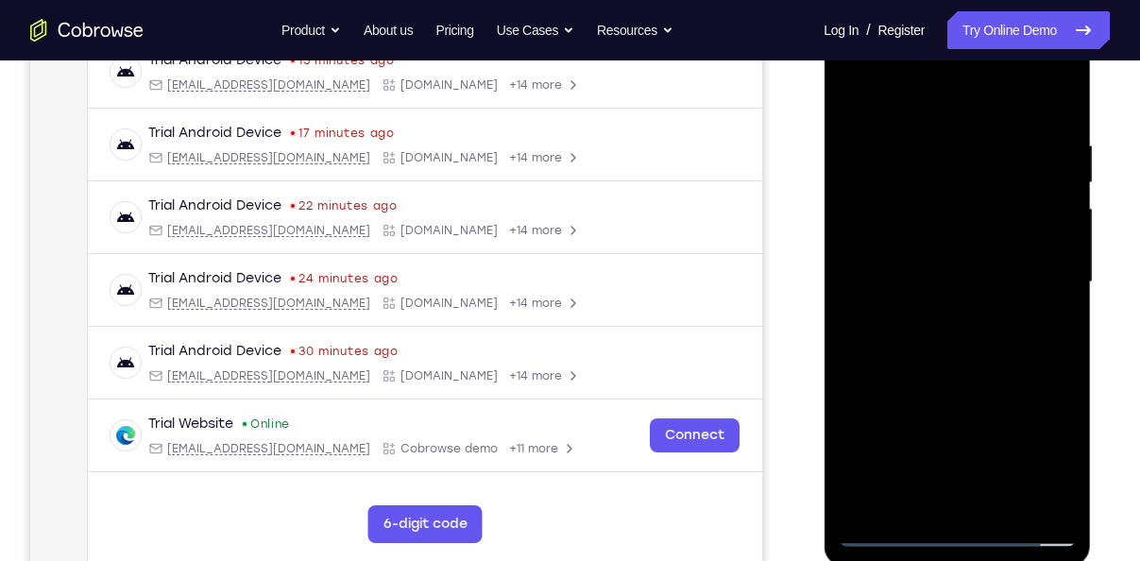
click at [960, 336] on div at bounding box center [957, 282] width 238 height 529
click at [938, 377] on div at bounding box center [957, 282] width 238 height 529
click at [1062, 494] on div at bounding box center [957, 282] width 238 height 529
click at [1068, 479] on div at bounding box center [957, 282] width 238 height 529
drag, startPoint x: 1021, startPoint y: 131, endPoint x: 811, endPoint y: 152, distance: 211.7
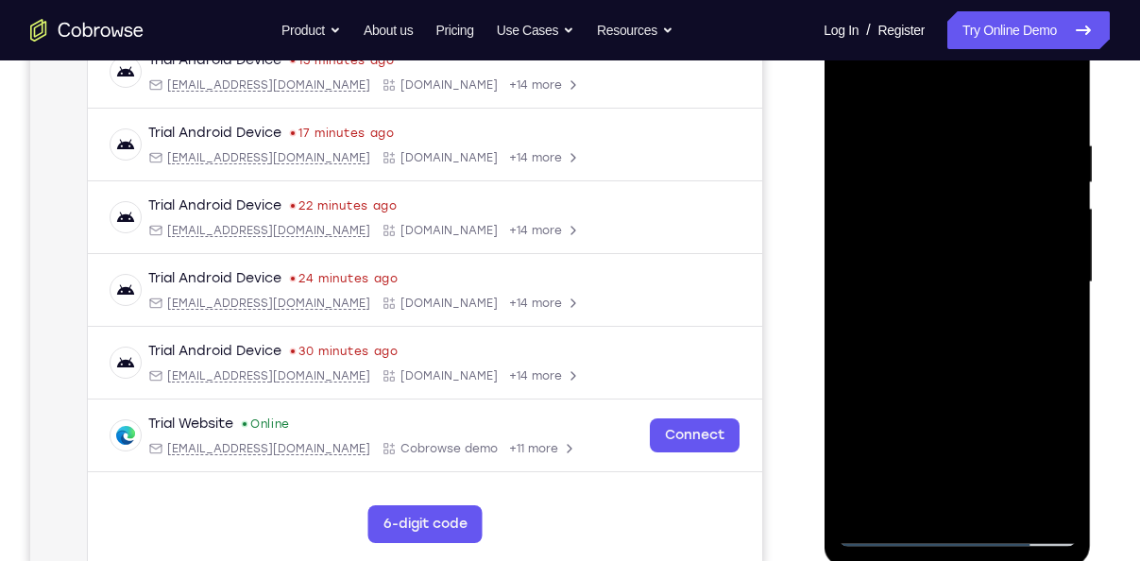
click at [824, 152] on html "Online web based iOS Simulators and Android Emulators. Run iPhone, iPad, Mobile…" at bounding box center [958, 287] width 269 height 567
drag, startPoint x: 990, startPoint y: 185, endPoint x: 1013, endPoint y: 367, distance: 183.7
click at [1013, 367] on div at bounding box center [957, 282] width 238 height 529
drag, startPoint x: 1013, startPoint y: 367, endPoint x: 1012, endPoint y: 272, distance: 95.4
click at [1012, 272] on div at bounding box center [957, 282] width 238 height 529
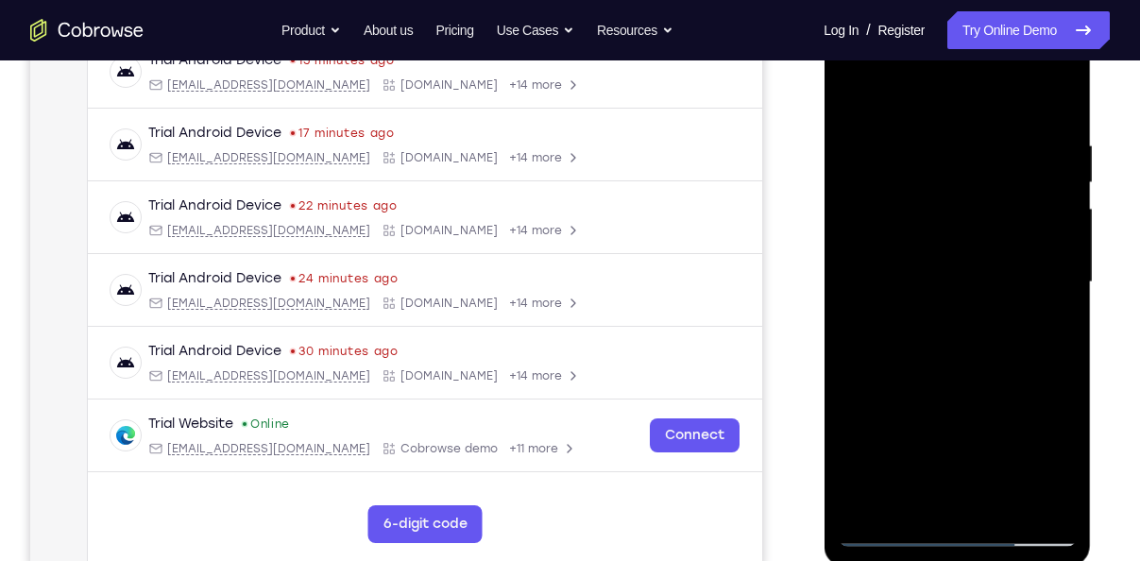
click at [1062, 516] on div at bounding box center [957, 282] width 238 height 529
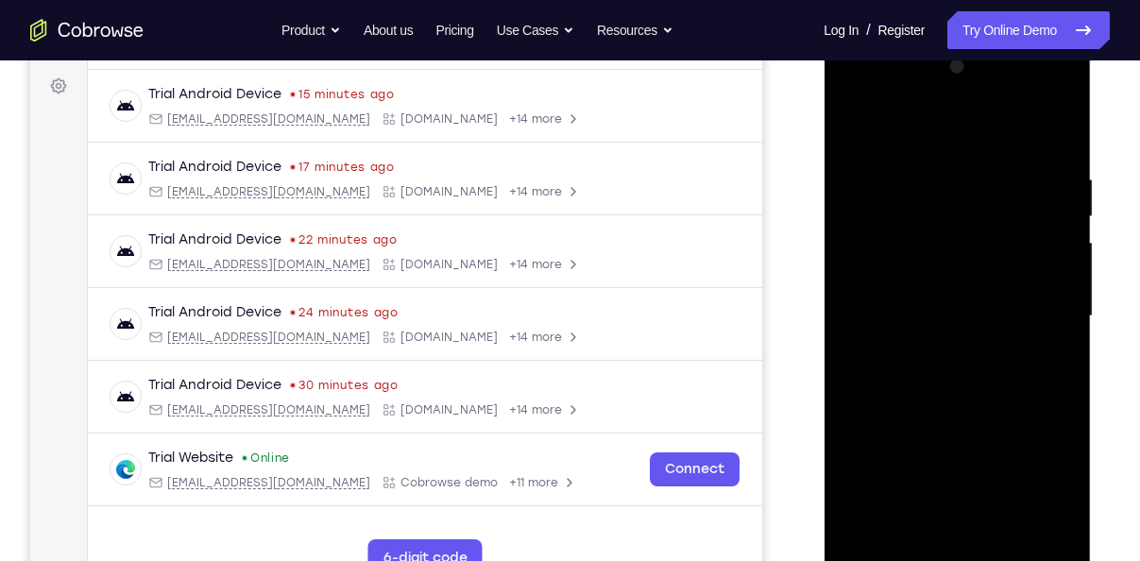
click at [1006, 540] on div at bounding box center [957, 316] width 238 height 529
click at [962, 417] on div at bounding box center [957, 316] width 238 height 529
click at [1042, 272] on div at bounding box center [957, 316] width 238 height 529
click at [861, 120] on div at bounding box center [957, 316] width 238 height 529
drag, startPoint x: 1019, startPoint y: 247, endPoint x: 917, endPoint y: 248, distance: 102.0
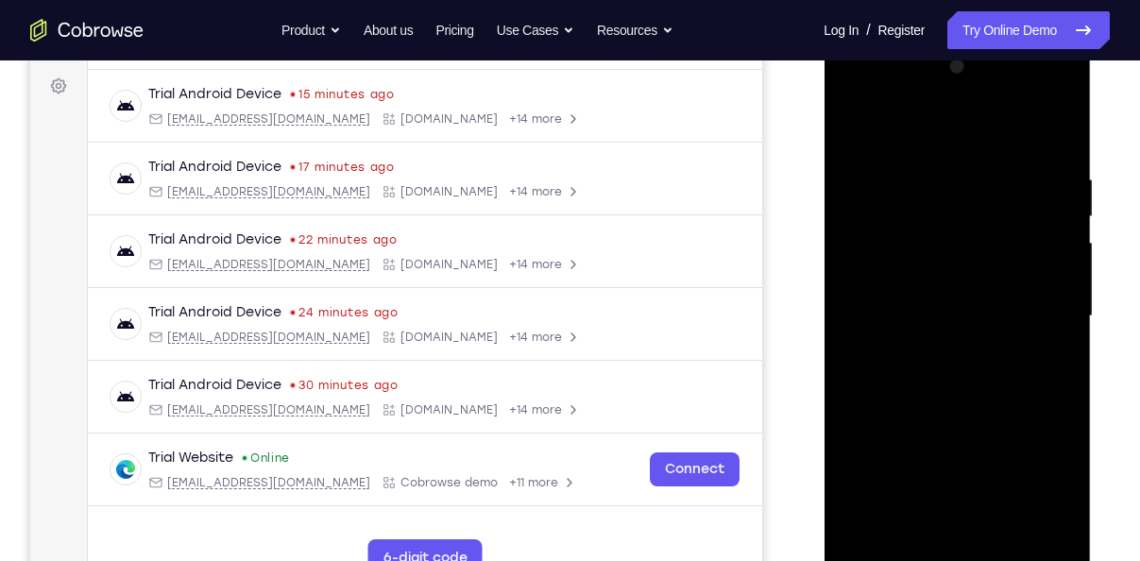
click at [917, 248] on div at bounding box center [957, 316] width 238 height 529
drag, startPoint x: 1014, startPoint y: 248, endPoint x: 886, endPoint y: 238, distance: 128.0
click at [886, 238] on div at bounding box center [957, 316] width 238 height 529
drag, startPoint x: 983, startPoint y: 408, endPoint x: 974, endPoint y: 278, distance: 130.7
click at [974, 278] on div at bounding box center [957, 316] width 238 height 529
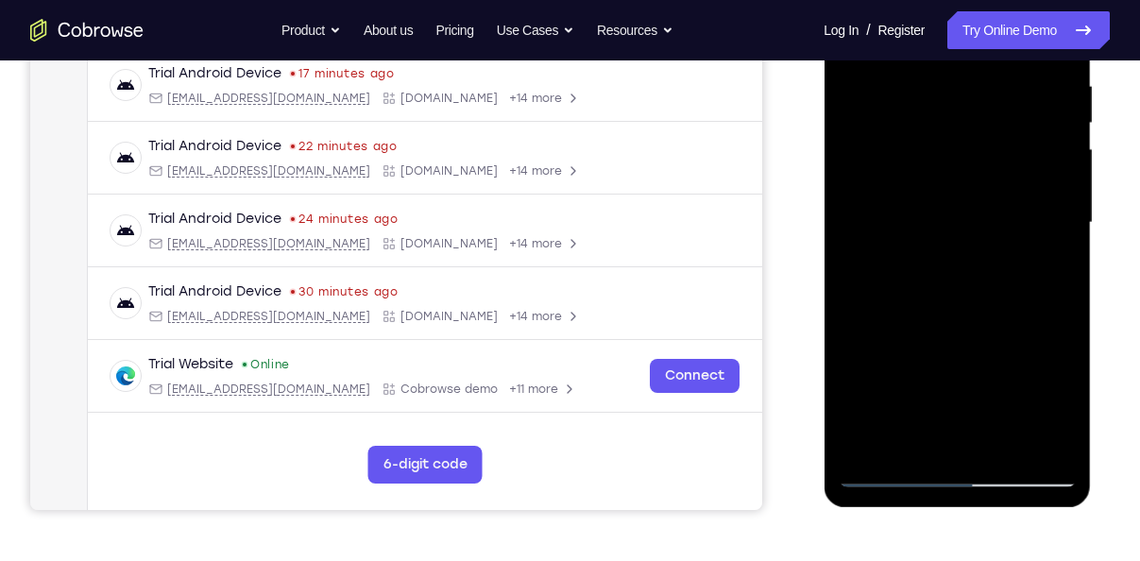
scroll to position [398, 0]
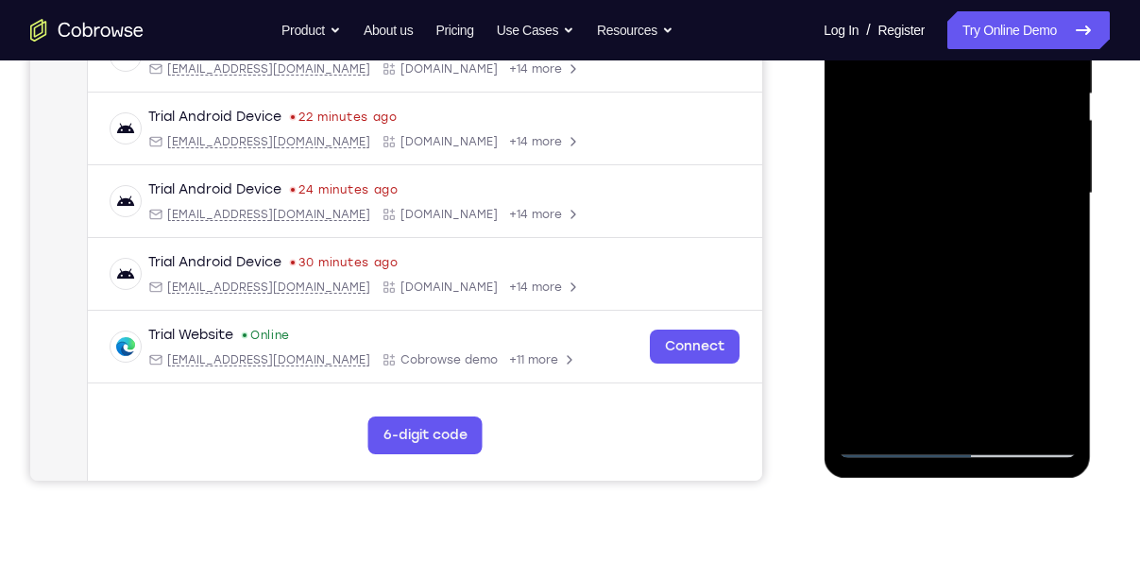
click at [897, 440] on div at bounding box center [957, 193] width 238 height 529
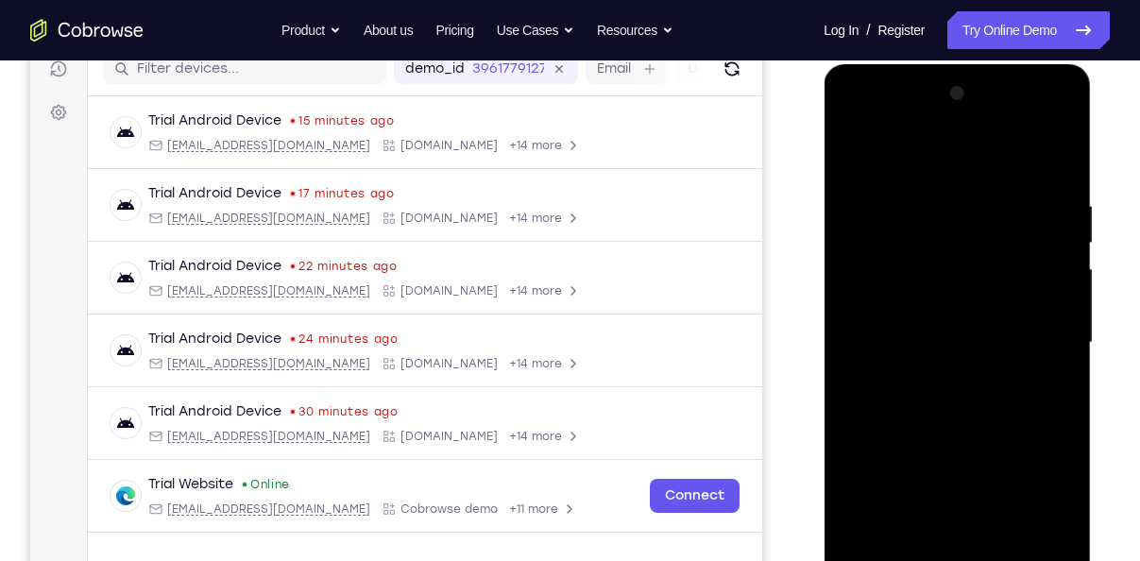
scroll to position [248, 0]
click at [859, 158] on div at bounding box center [957, 343] width 238 height 529
drag, startPoint x: 961, startPoint y: 179, endPoint x: 993, endPoint y: 366, distance: 188.9
click at [993, 366] on div at bounding box center [957, 343] width 238 height 529
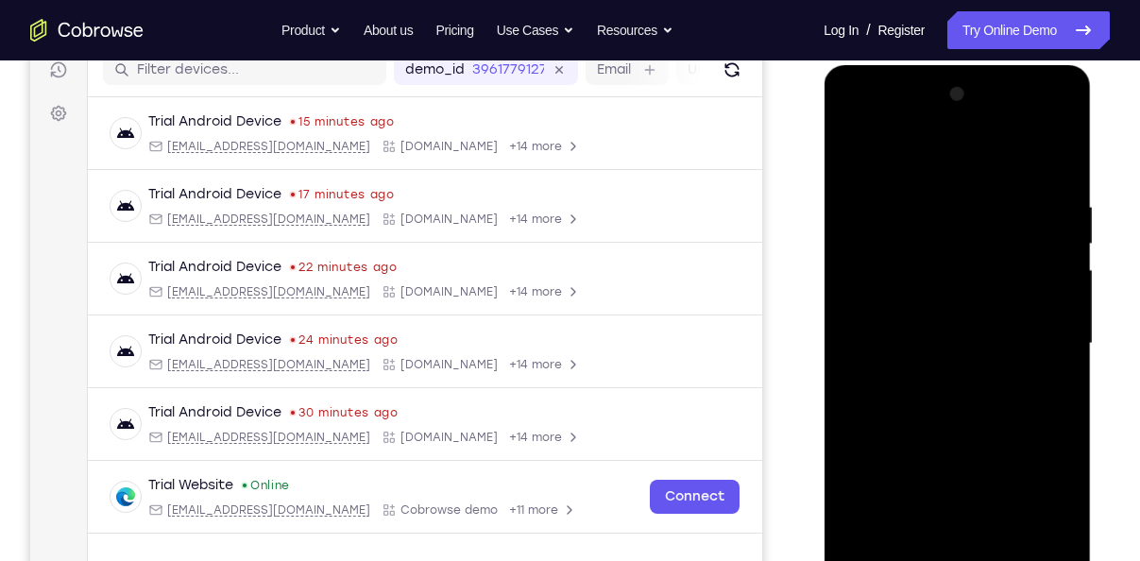
drag, startPoint x: 971, startPoint y: 271, endPoint x: 993, endPoint y: 407, distance: 137.8
click at [993, 407] on div at bounding box center [957, 343] width 238 height 529
